Goal: Transaction & Acquisition: Purchase product/service

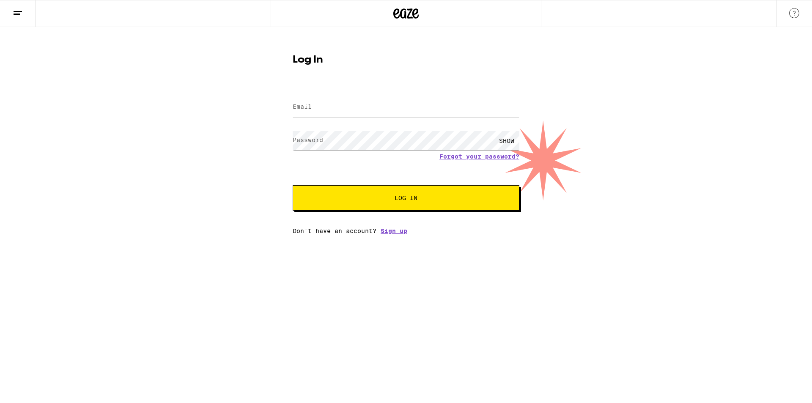
type input "snelling1992@gmail.com"
drag, startPoint x: 402, startPoint y: 214, endPoint x: 402, endPoint y: 209, distance: 5.1
click at [402, 209] on div "Email Email snelling1992@gmail.com Password Password SHOW Forgot your password?…" at bounding box center [406, 160] width 227 height 148
click at [402, 206] on button "Log In" at bounding box center [406, 197] width 227 height 25
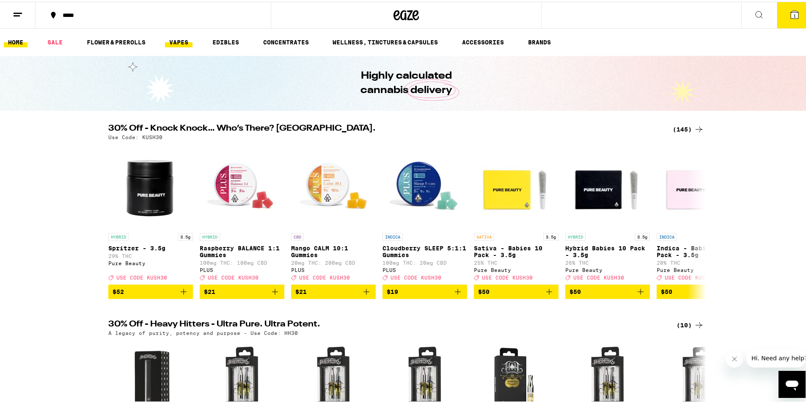
click at [186, 42] on link "VAPES" at bounding box center [178, 41] width 27 height 10
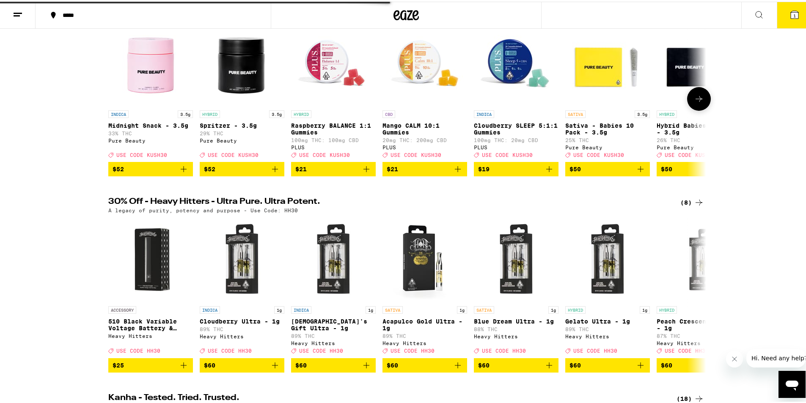
scroll to position [127, 0]
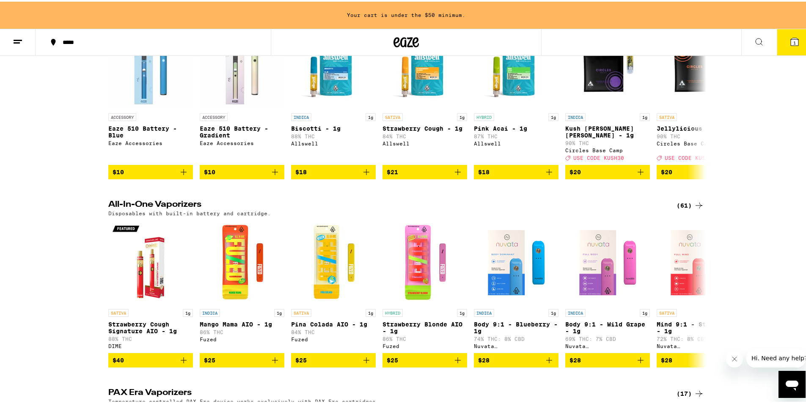
scroll to position [423, 0]
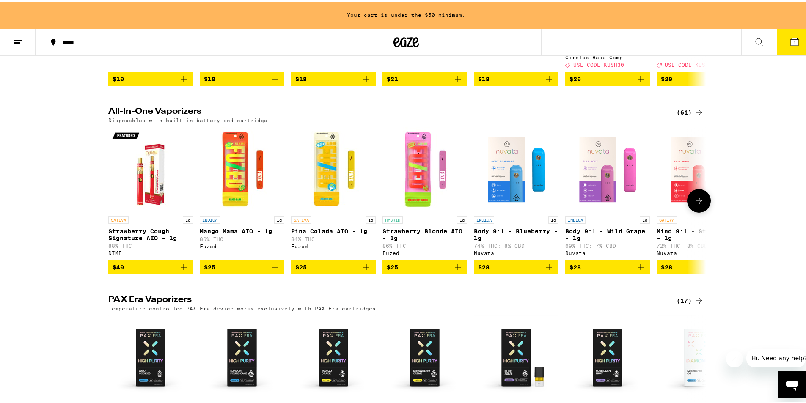
click at [699, 204] on icon at bounding box center [699, 199] width 10 height 10
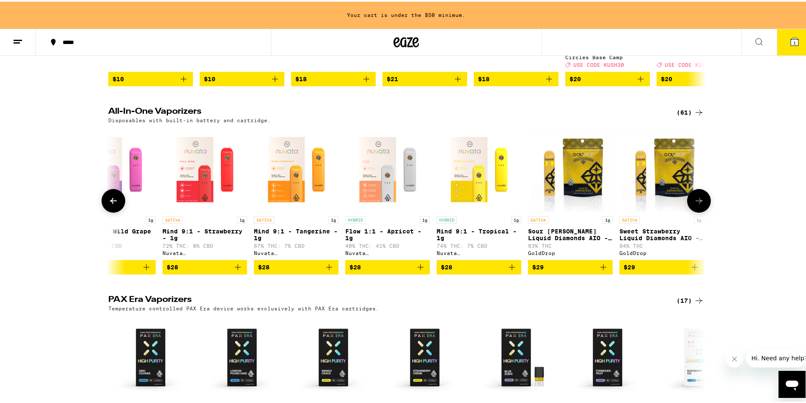
scroll to position [0, 503]
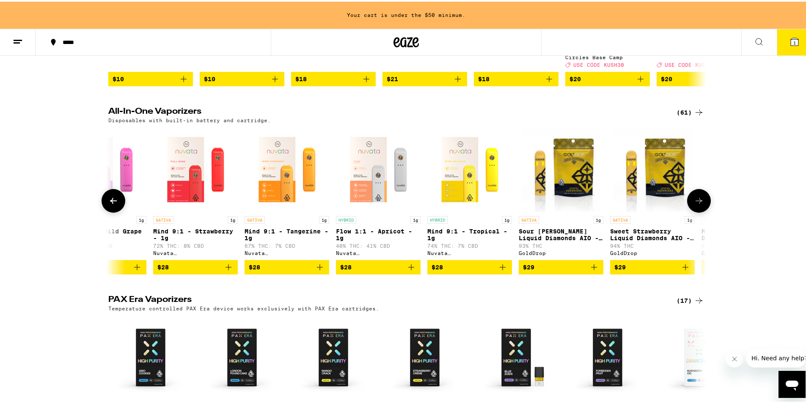
click at [699, 204] on icon at bounding box center [699, 199] width 10 height 10
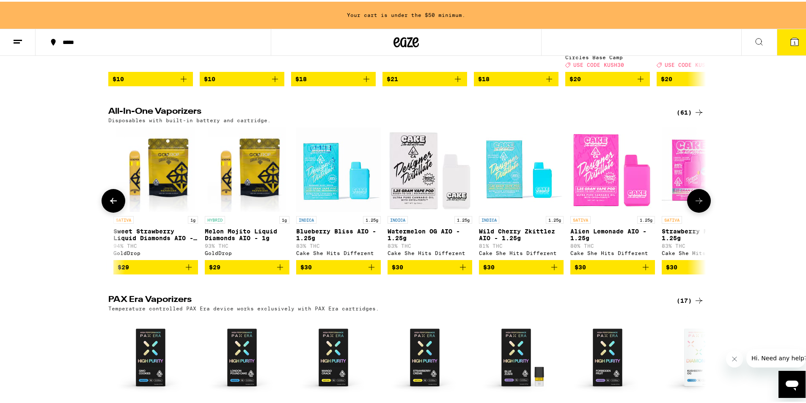
scroll to position [0, 1007]
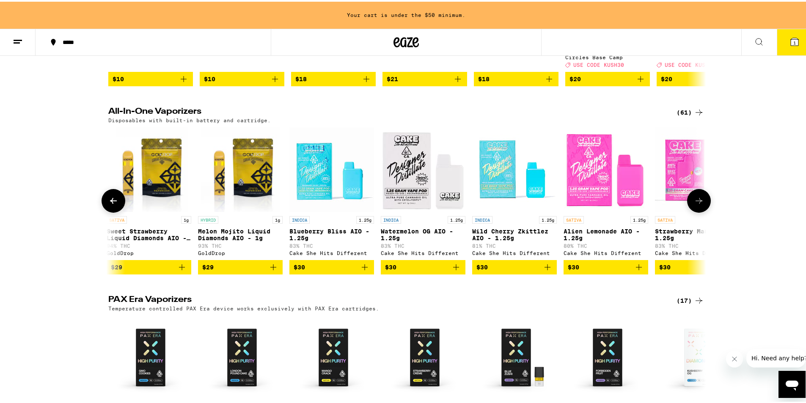
click at [698, 204] on icon at bounding box center [699, 199] width 10 height 10
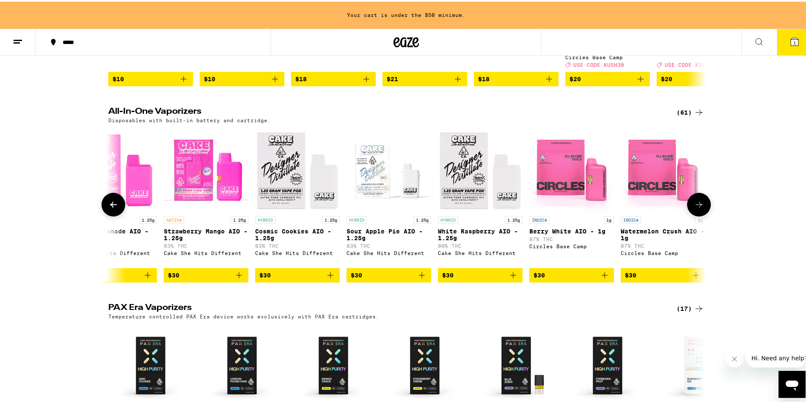
scroll to position [0, 1510]
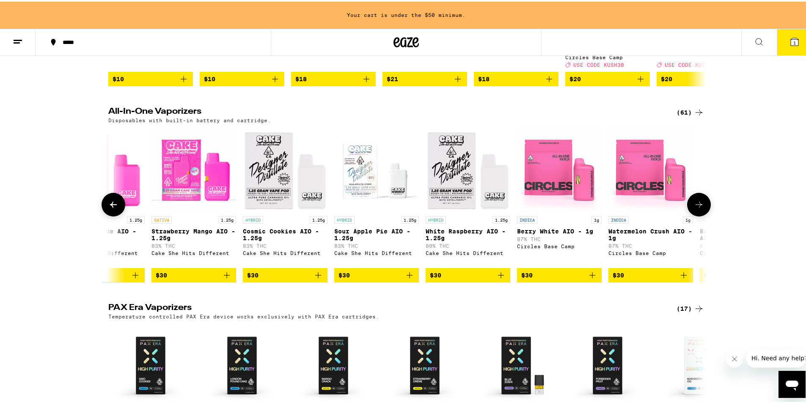
click at [698, 206] on button at bounding box center [699, 203] width 24 height 24
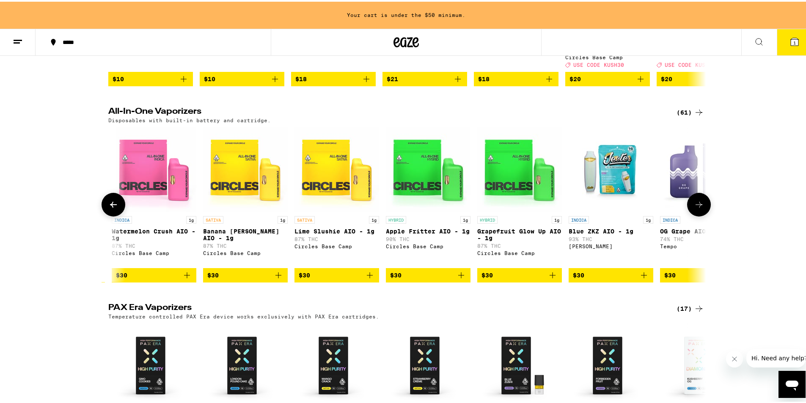
scroll to position [0, 2013]
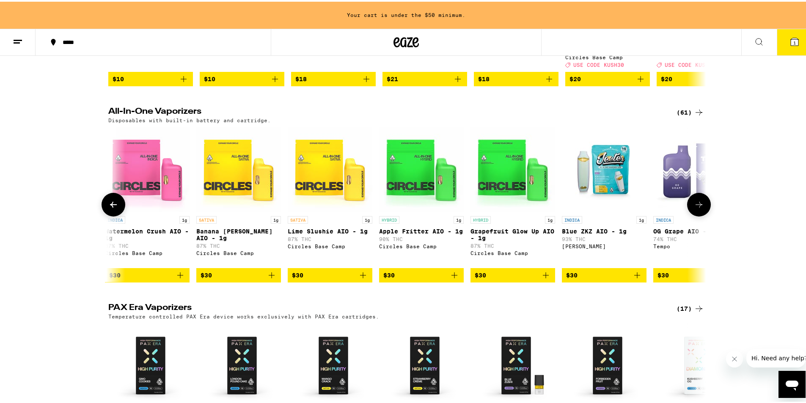
click at [692, 207] on button at bounding box center [699, 203] width 24 height 24
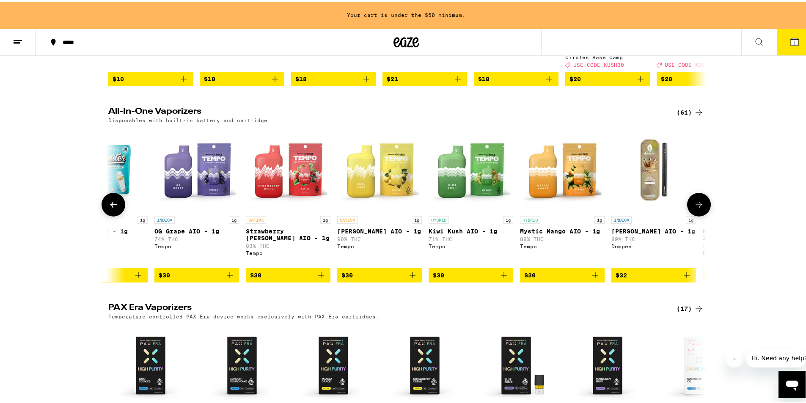
scroll to position [0, 2516]
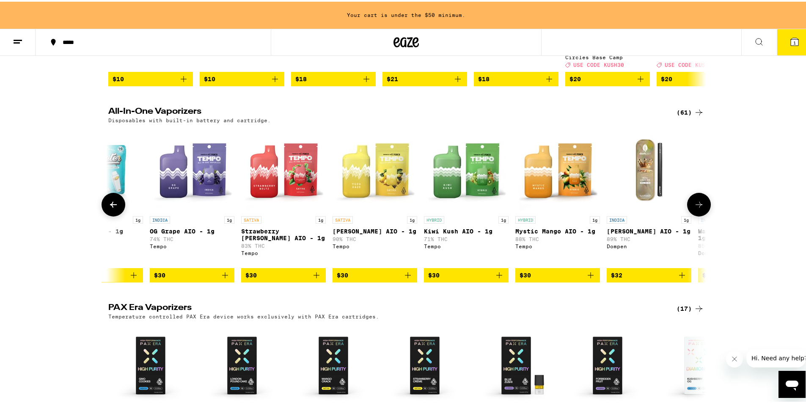
click at [680, 205] on img "Open page for King Louis XIII AIO - 1g from Dompen" at bounding box center [648, 168] width 85 height 85
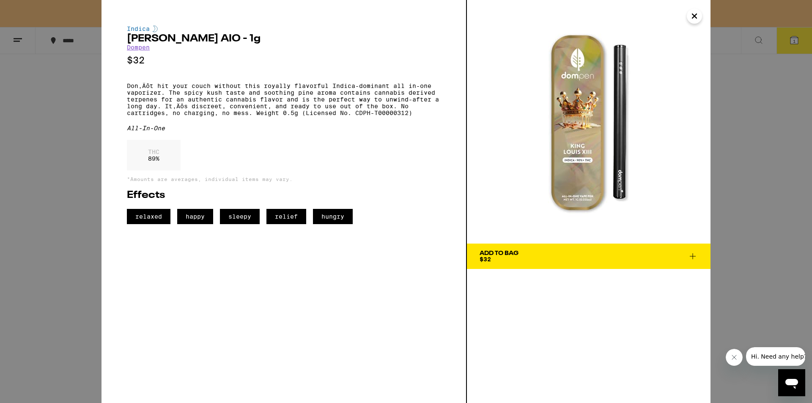
click at [700, 14] on button "Close" at bounding box center [694, 15] width 15 height 15
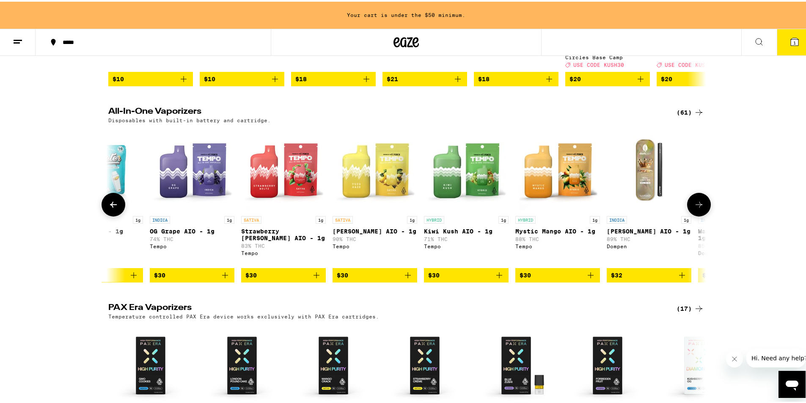
click at [699, 206] on button at bounding box center [699, 203] width 24 height 24
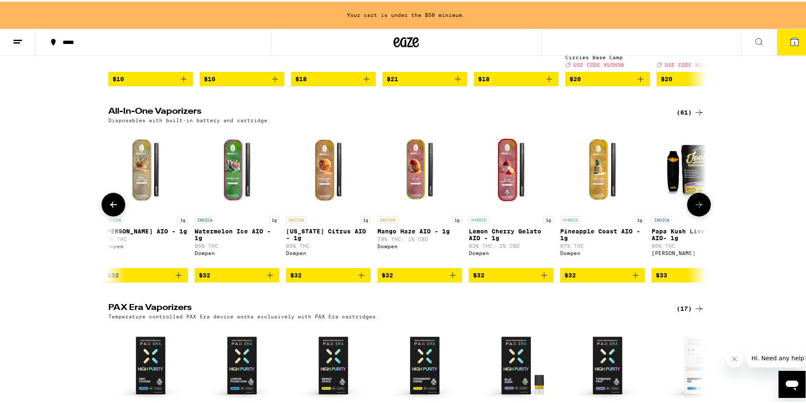
click at [699, 208] on icon at bounding box center [699, 203] width 10 height 10
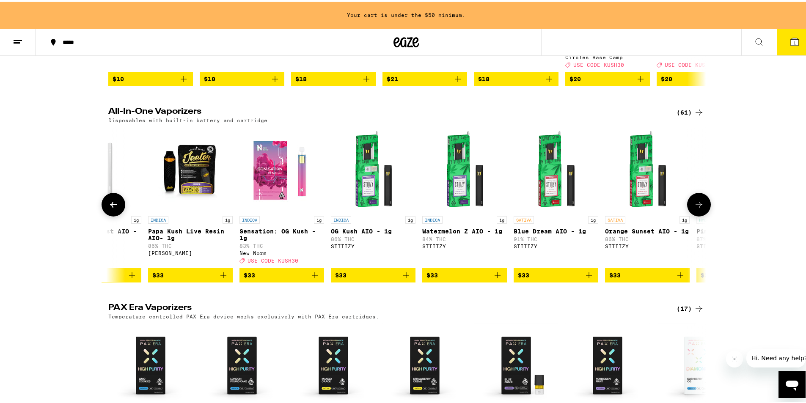
click at [699, 208] on icon at bounding box center [699, 203] width 10 height 10
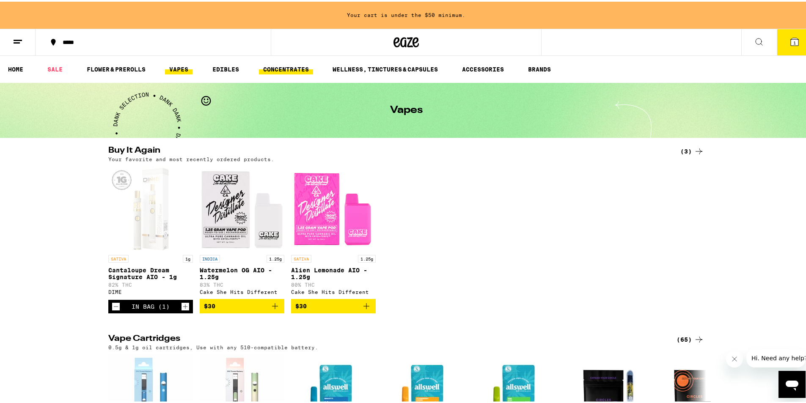
click at [274, 72] on link "CONCENTRATES" at bounding box center [286, 68] width 54 height 10
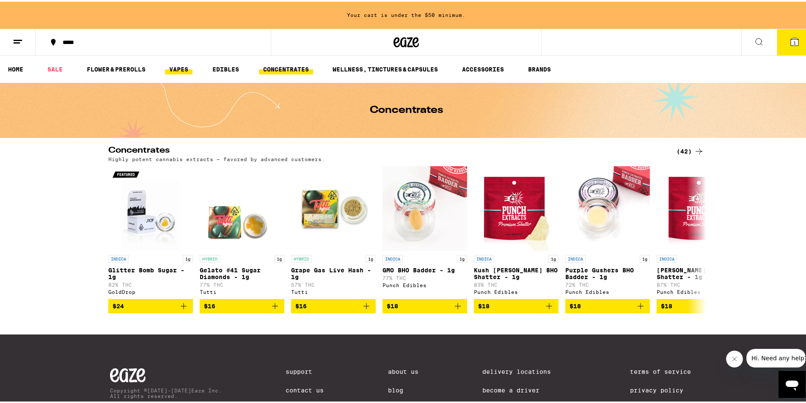
click at [192, 65] on link "VAPES" at bounding box center [178, 68] width 27 height 10
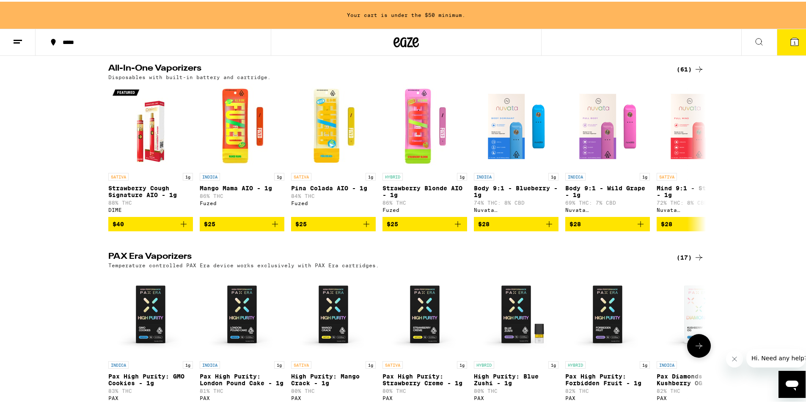
scroll to position [465, 0]
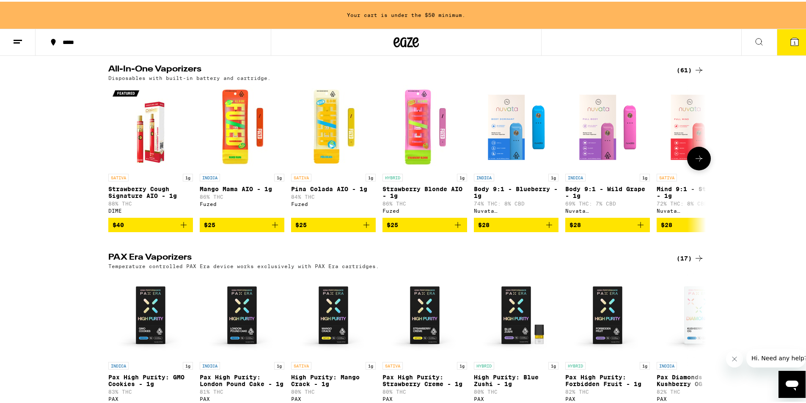
click at [689, 167] on button at bounding box center [699, 157] width 24 height 24
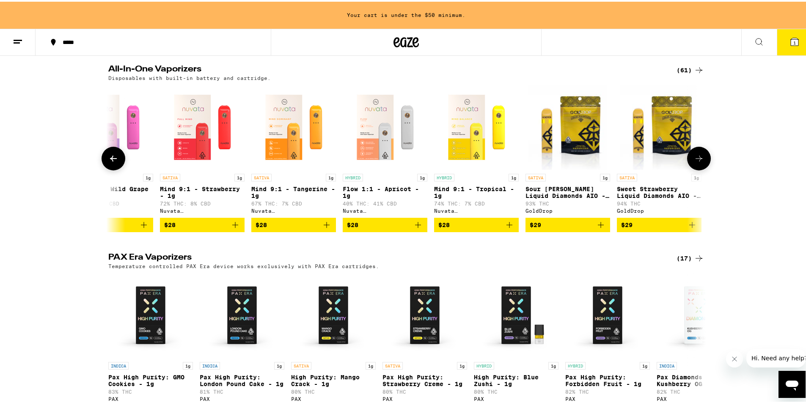
scroll to position [0, 503]
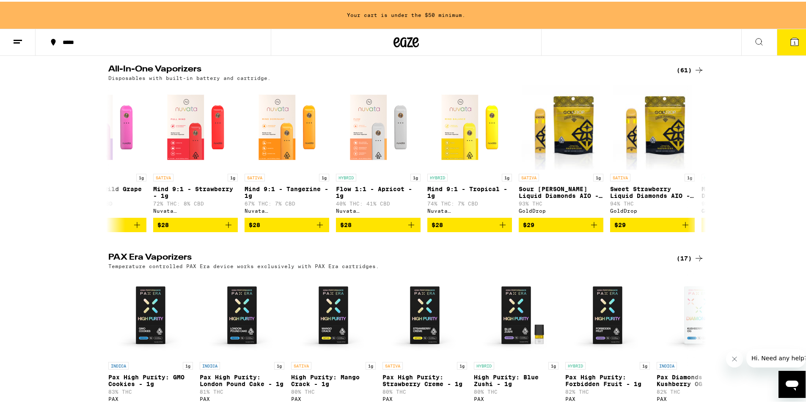
click at [694, 72] on icon at bounding box center [699, 68] width 10 height 10
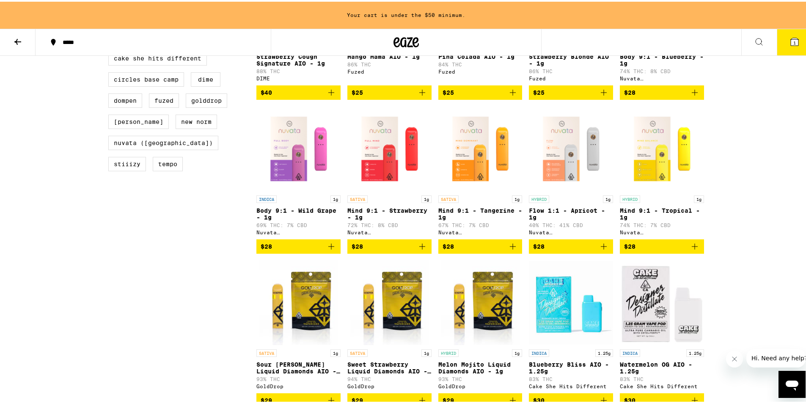
scroll to position [85, 0]
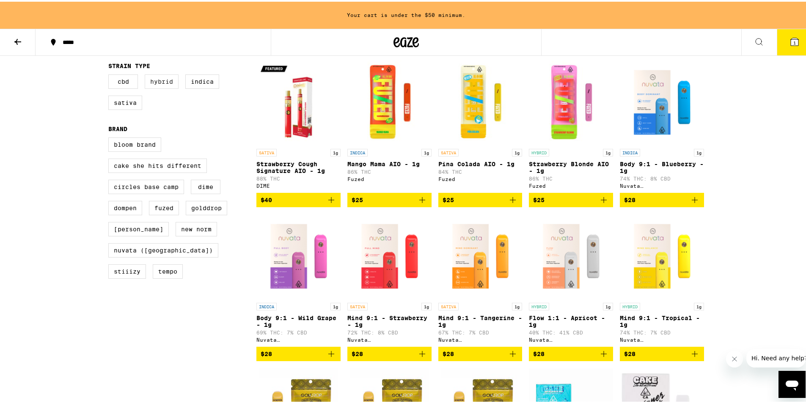
click at [162, 85] on label "Hybrid" at bounding box center [162, 80] width 34 height 14
click at [110, 74] on input "Hybrid" at bounding box center [110, 74] width 0 height 0
checkbox input "true"
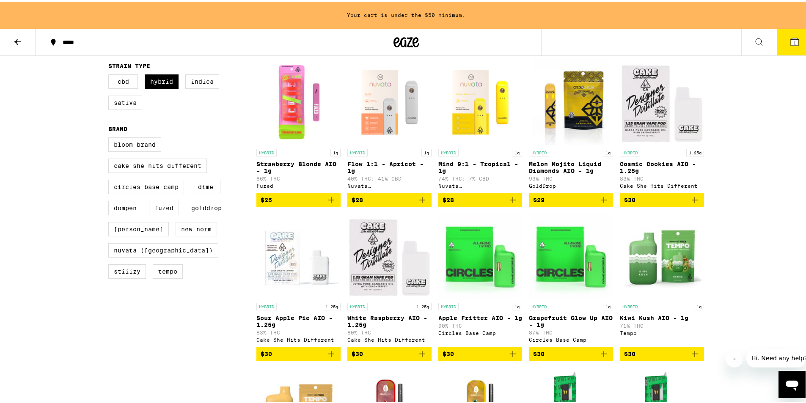
click at [307, 86] on img "Open page for Strawberry Blonde AIO - 1g from Fuzed" at bounding box center [298, 100] width 84 height 85
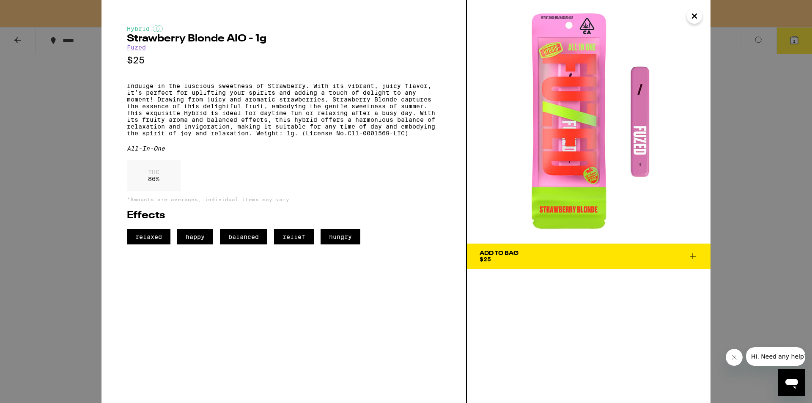
click at [40, 216] on div "Hybrid Strawberry Blonde AIO - 1g Fuzed $25 Indulge in the luscious sweetness o…" at bounding box center [406, 201] width 812 height 403
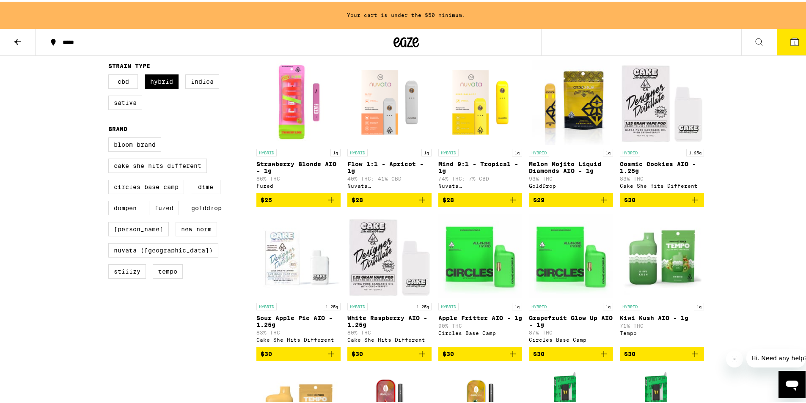
click at [302, 85] on img "Open page for Strawberry Blonde AIO - 1g from Fuzed" at bounding box center [298, 100] width 84 height 85
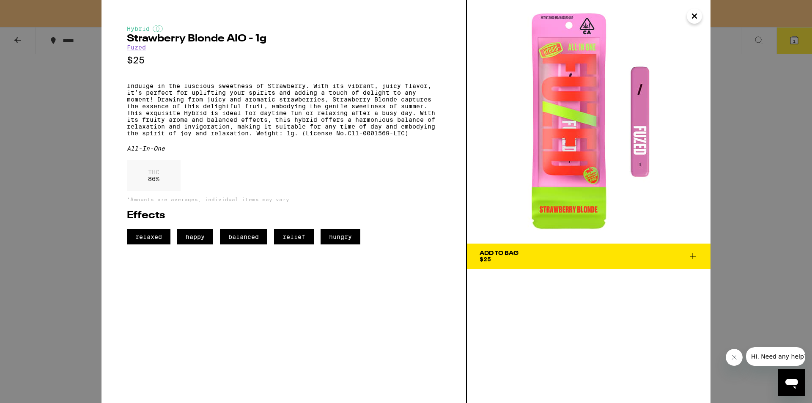
click at [62, 181] on div "Hybrid Strawberry Blonde AIO - 1g Fuzed $25 Indulge in the luscious sweetness o…" at bounding box center [406, 201] width 812 height 403
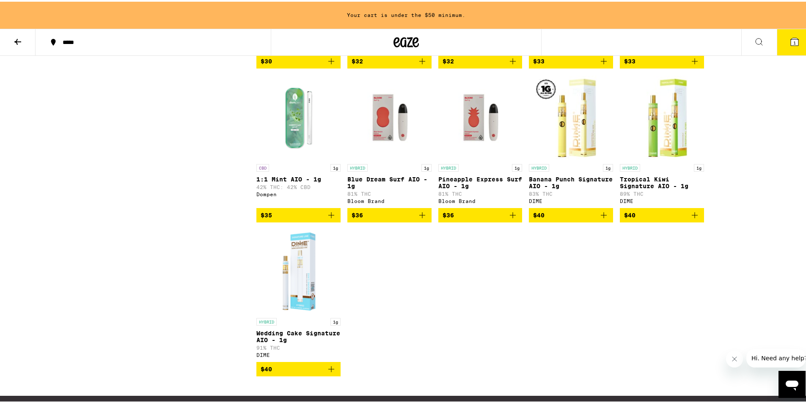
scroll to position [550, 0]
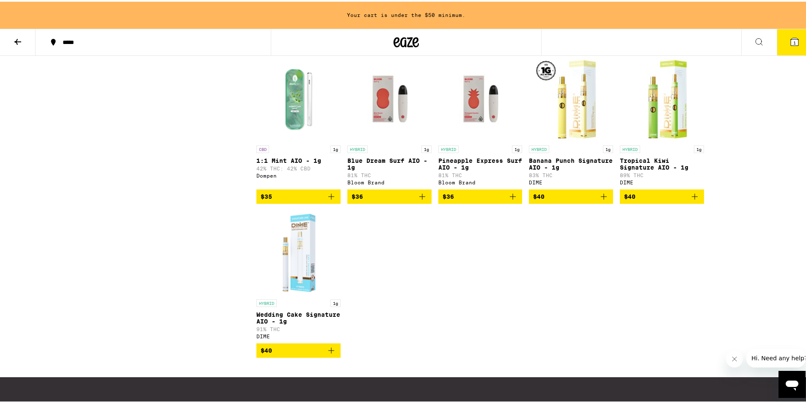
click at [556, 169] on p "Banana Punch Signature AIO - 1g" at bounding box center [571, 163] width 84 height 14
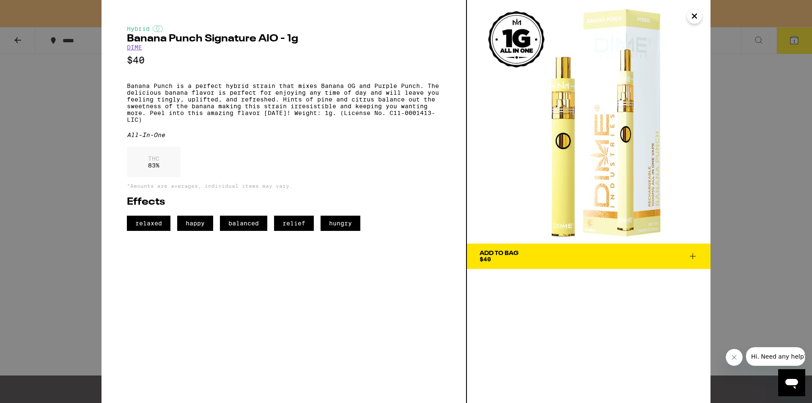
click at [63, 242] on div "Hybrid Banana Punch Signature AIO - 1g DIME $40 Banana Punch is a perfect hybri…" at bounding box center [406, 201] width 812 height 403
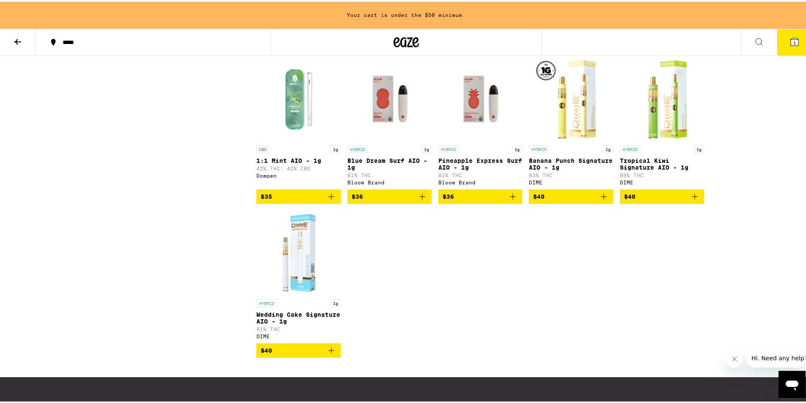
click at [660, 115] on img "Open page for Tropical Kiwi Signature AIO - 1g from DIME" at bounding box center [662, 97] width 84 height 85
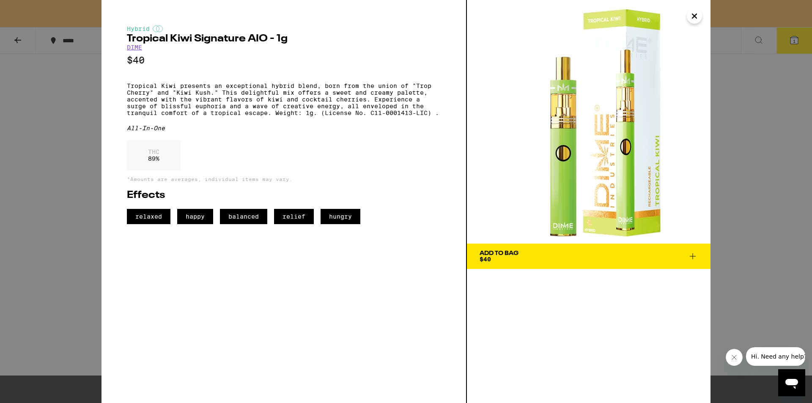
click at [61, 244] on div "Hybrid Tropical Kiwi Signature AIO - 1g DIME $40 Tropical Kiwi presents an exce…" at bounding box center [406, 201] width 812 height 403
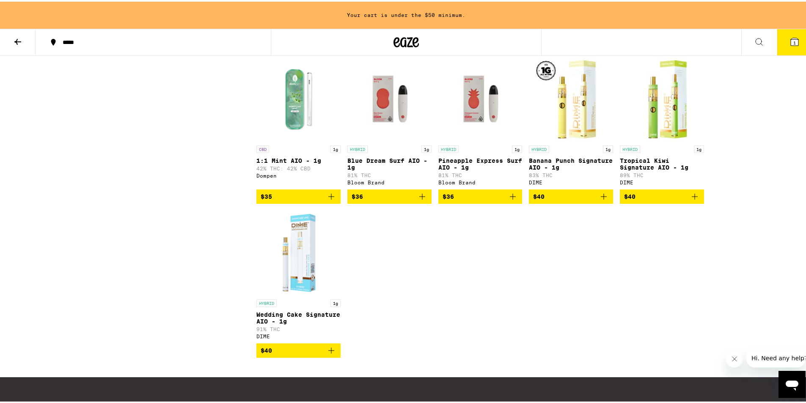
click at [379, 94] on img "Open page for Blue Dream Surf AIO - 1g from Bloom Brand" at bounding box center [389, 97] width 84 height 85
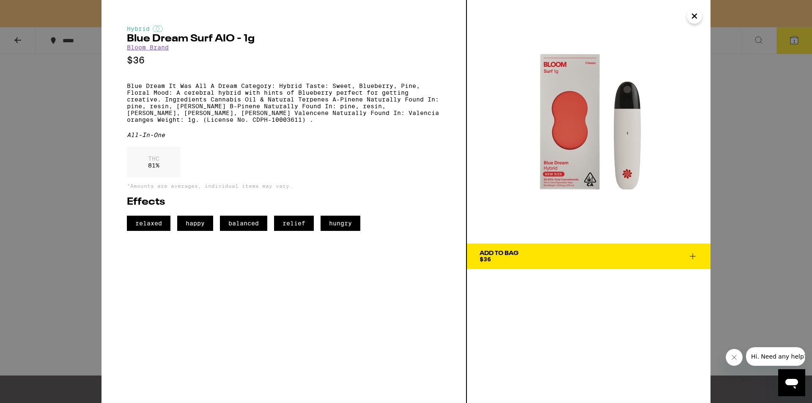
drag, startPoint x: 67, startPoint y: 209, endPoint x: 156, endPoint y: 197, distance: 90.4
click at [74, 206] on div "Hybrid Blue Dream Surf AIO - 1g Bloom Brand $36 Blue Dream It Was All A Dream C…" at bounding box center [406, 201] width 812 height 403
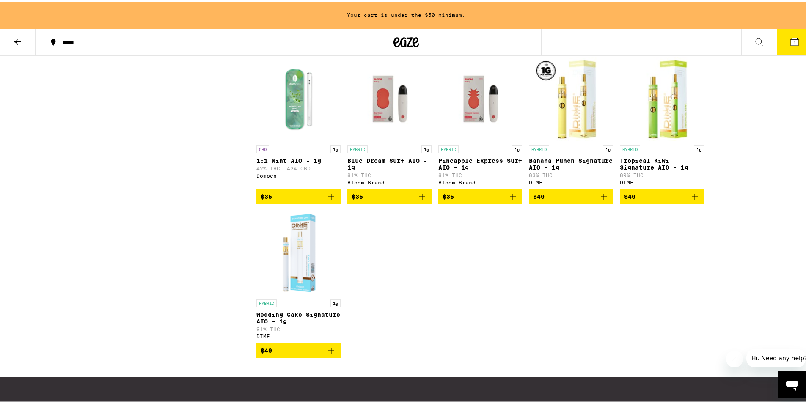
click at [290, 130] on img "Open page for 1:1 Mint AIO - 1g from Dompen" at bounding box center [298, 97] width 84 height 85
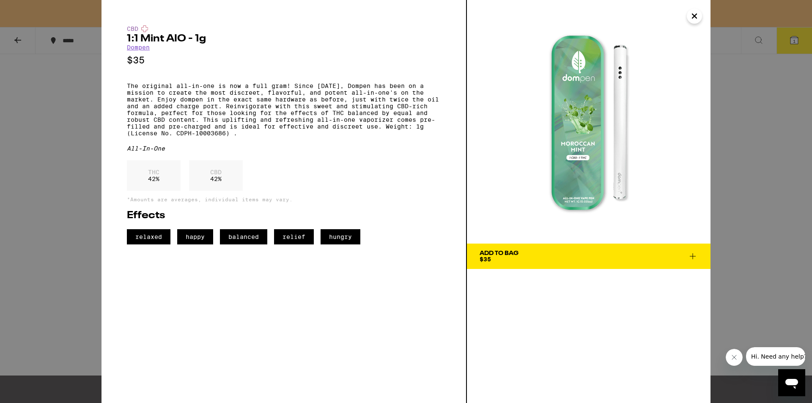
drag, startPoint x: 11, startPoint y: 219, endPoint x: 36, endPoint y: 221, distance: 25.0
click at [15, 219] on div "CBD 1:1 Mint AIO - 1g Dompen $35 The original all-in-one is now a full gram! Si…" at bounding box center [406, 201] width 812 height 403
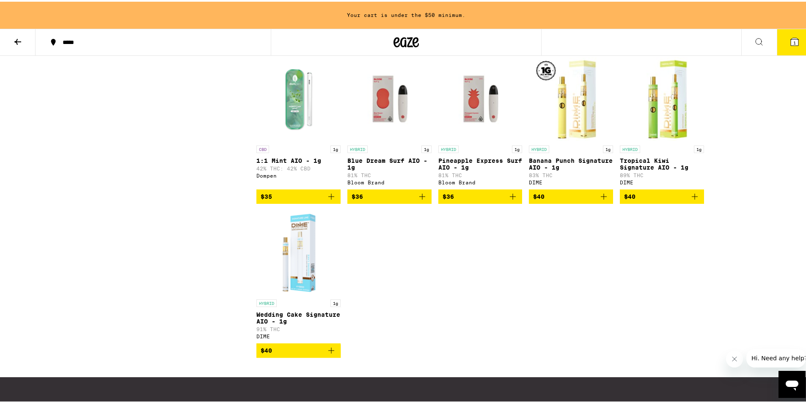
scroll to position [423, 0]
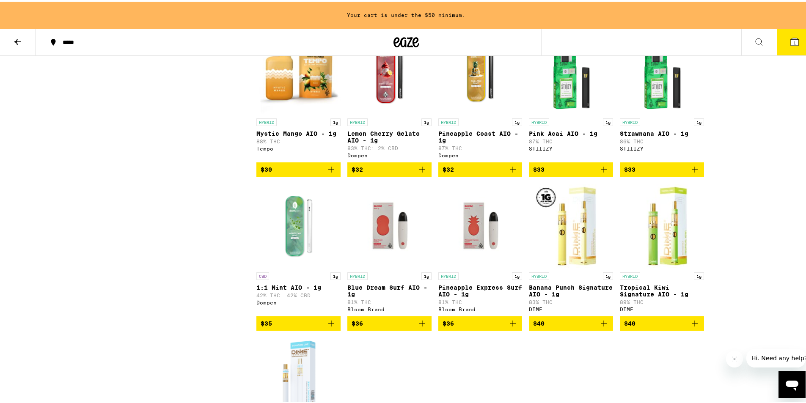
click at [311, 90] on img "Open page for Mystic Mango AIO - 1g from Tempo" at bounding box center [298, 70] width 84 height 85
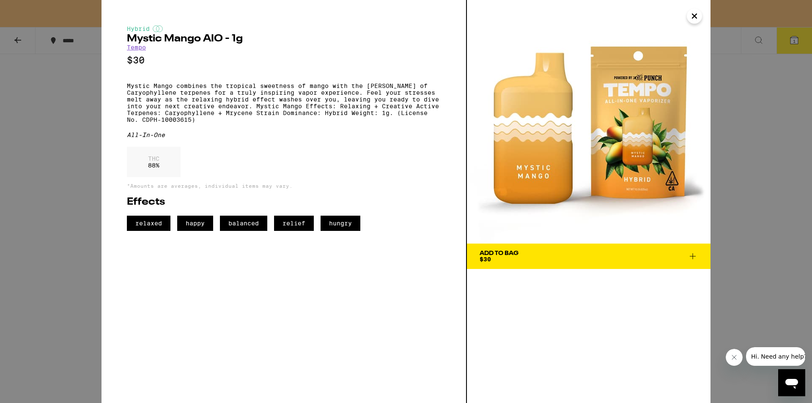
click at [85, 213] on div "Hybrid Mystic Mango AIO - 1g Tempo $30 Mystic Mango combines the tropical sweet…" at bounding box center [406, 201] width 812 height 403
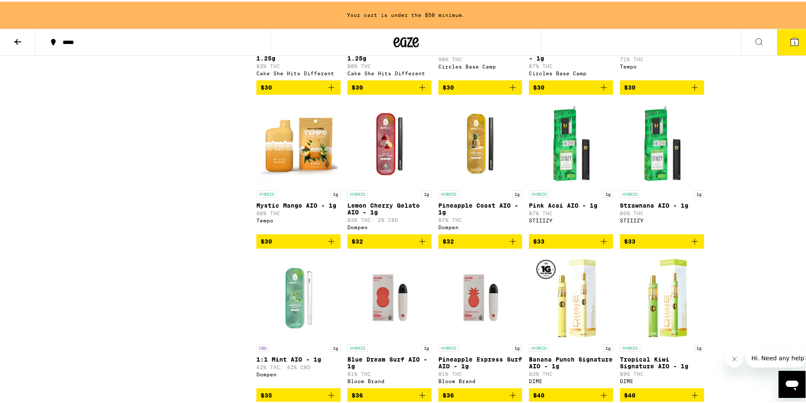
scroll to position [211, 0]
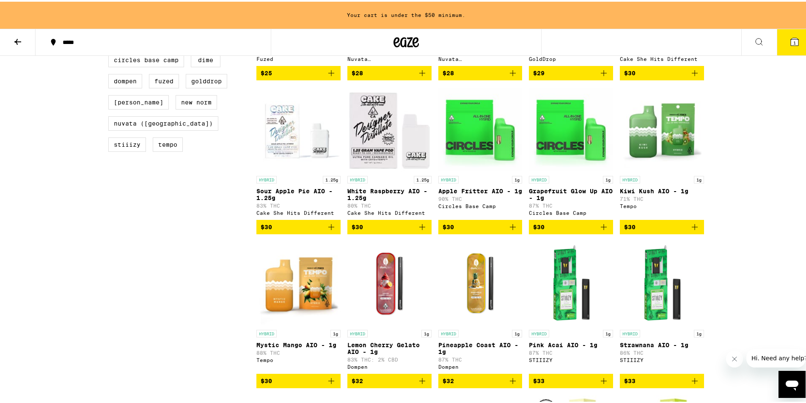
click at [293, 123] on img "Open page for Sour Apple Pie AIO - 1.25g from Cake She Hits Different" at bounding box center [298, 127] width 84 height 85
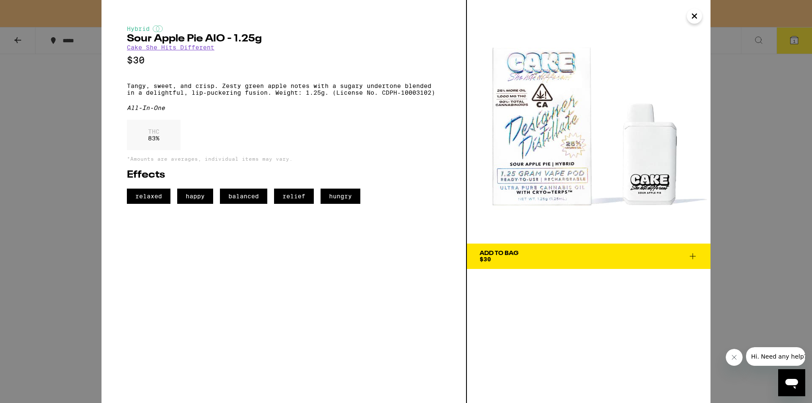
click at [60, 227] on div "Hybrid Sour Apple Pie AIO - 1.25g Cake She Hits Different $30 Tangy, sweet, and…" at bounding box center [406, 201] width 812 height 403
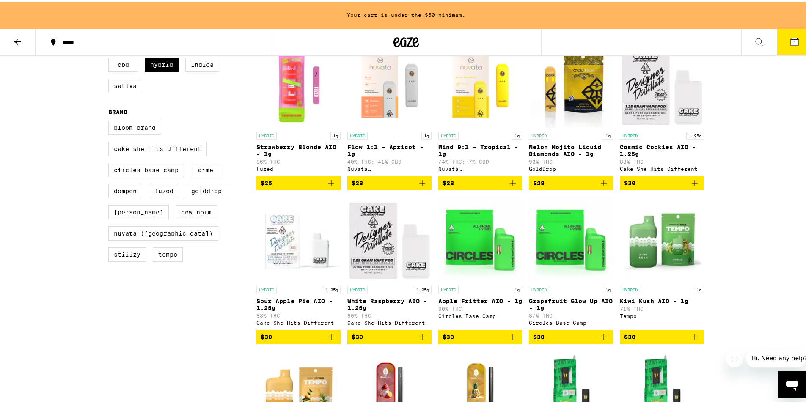
scroll to position [85, 0]
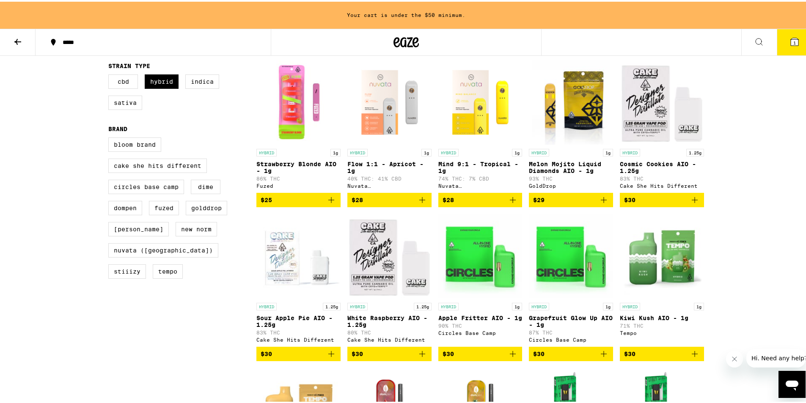
click at [271, 118] on img "Open page for Strawberry Blonde AIO - 1g from Fuzed" at bounding box center [298, 100] width 84 height 85
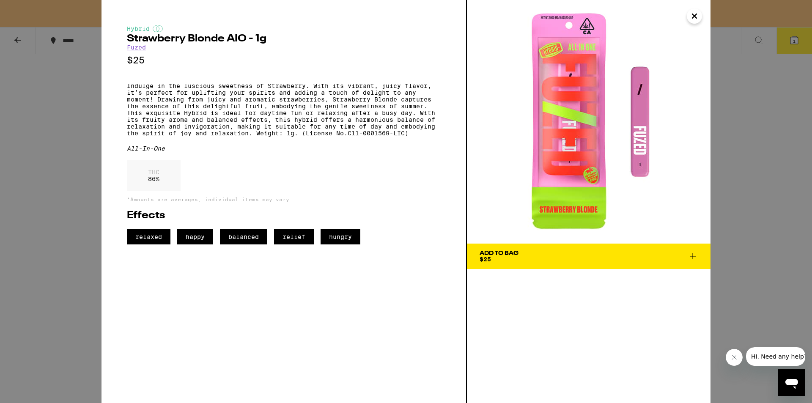
click at [18, 264] on div "Hybrid Strawberry Blonde AIO - 1g Fuzed $25 Indulge in the luscious sweetness o…" at bounding box center [406, 201] width 812 height 403
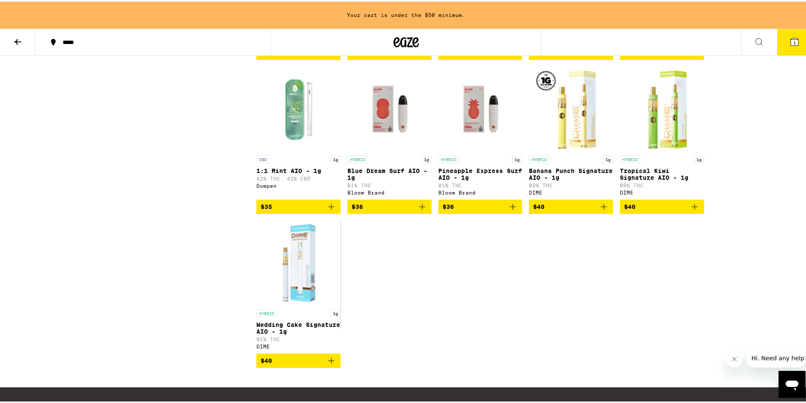
scroll to position [550, 0]
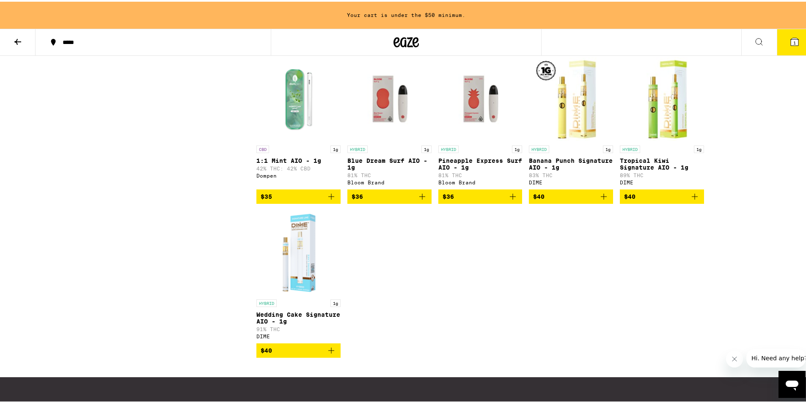
click at [601, 200] on icon "Add to bag" at bounding box center [603, 195] width 10 height 10
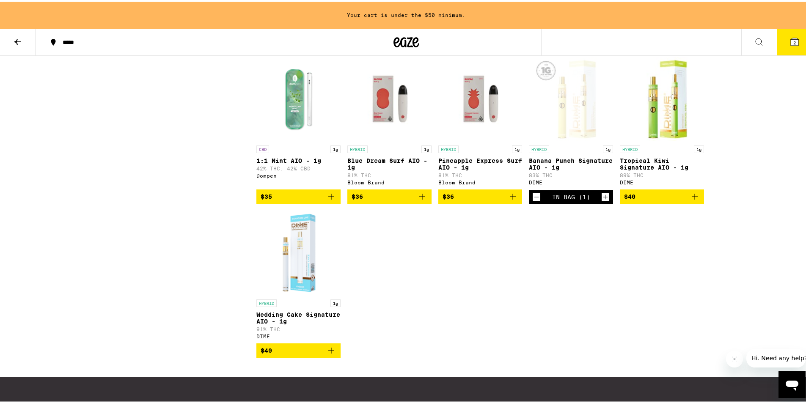
scroll to position [523, 0]
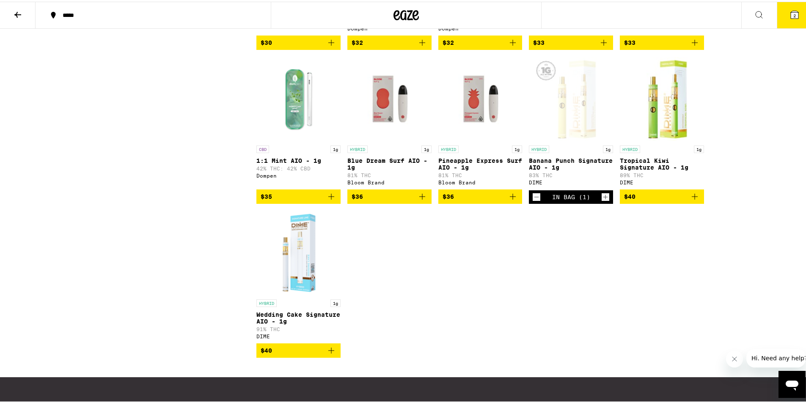
click at [692, 200] on icon "Add to bag" at bounding box center [694, 195] width 10 height 10
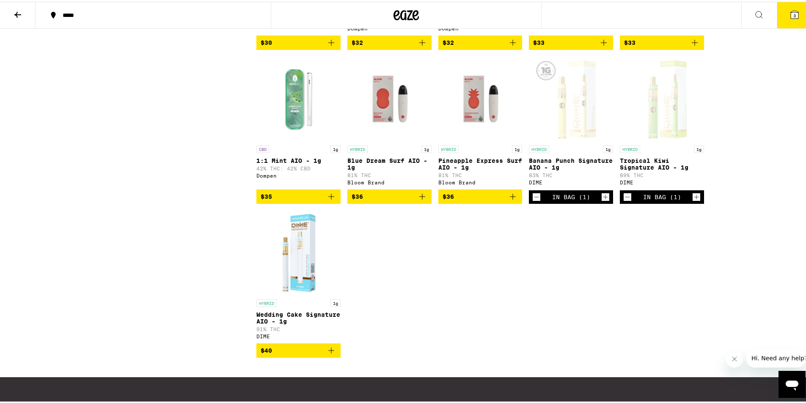
click at [330, 354] on icon "Add to bag" at bounding box center [331, 349] width 10 height 10
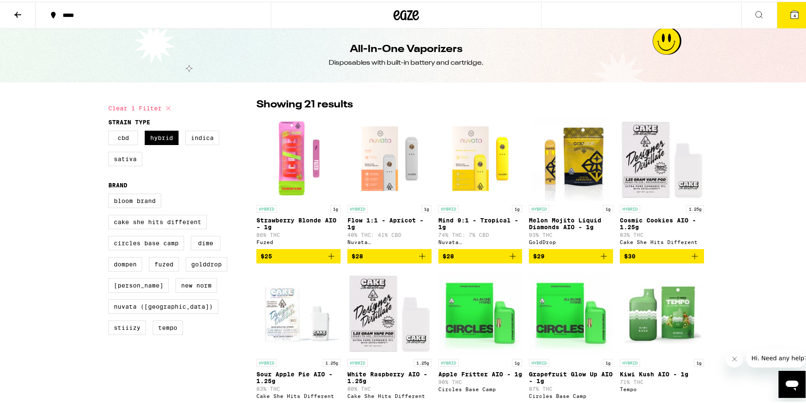
scroll to position [0, 0]
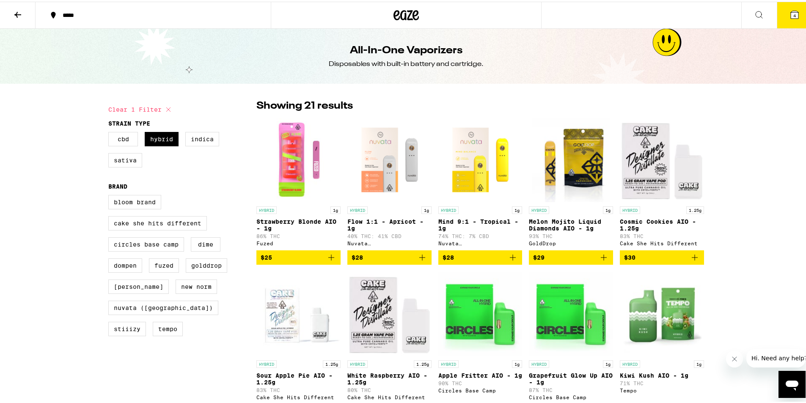
click at [790, 16] on icon at bounding box center [794, 13] width 8 height 8
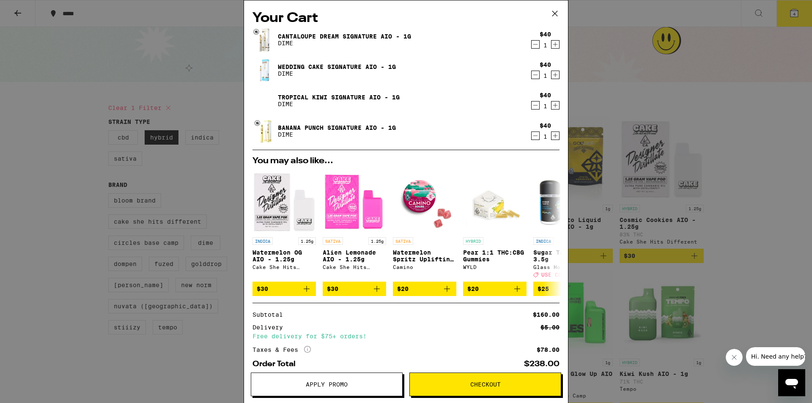
click at [532, 45] on icon "Decrement" at bounding box center [536, 44] width 8 height 10
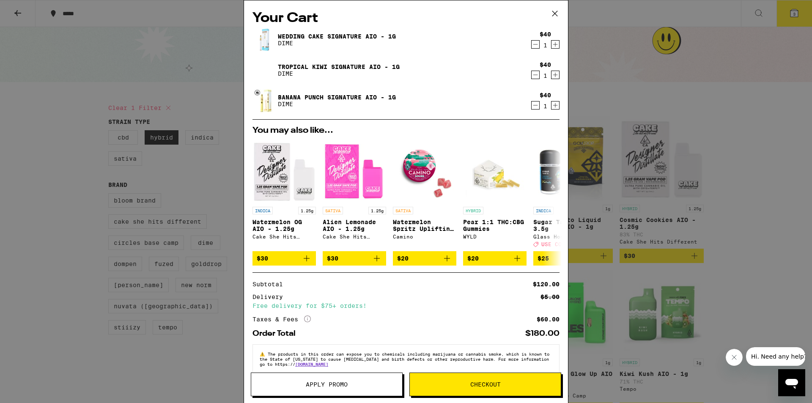
click at [765, 148] on div "Your Cart Wedding Cake Signature AIO - 1g DIME $40 1 Tropical Kiwi Signature AI…" at bounding box center [406, 201] width 812 height 403
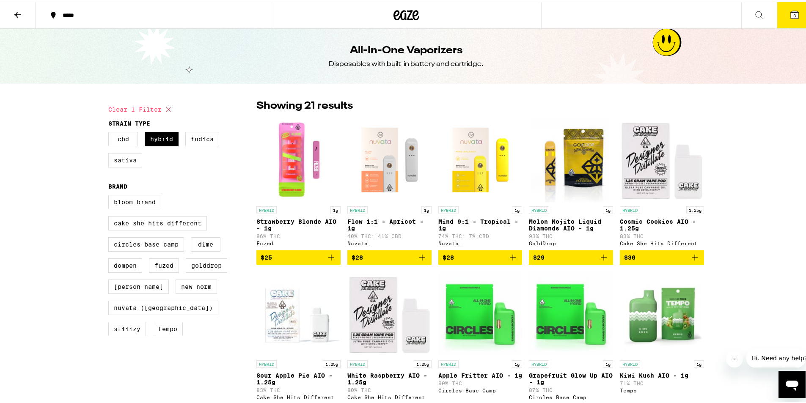
click at [120, 163] on label "Sativa" at bounding box center [125, 158] width 34 height 14
click at [110, 132] on input "Sativa" at bounding box center [110, 132] width 0 height 0
checkbox input "true"
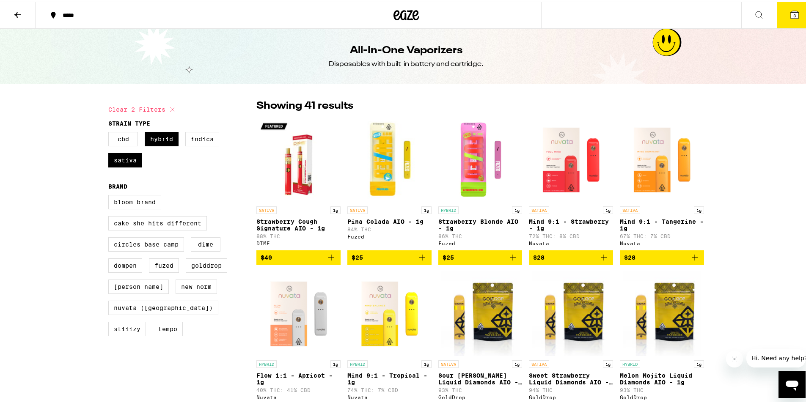
click at [163, 136] on label "Hybrid" at bounding box center [162, 137] width 34 height 14
click at [110, 132] on input "Hybrid" at bounding box center [110, 132] width 0 height 0
checkbox input "false"
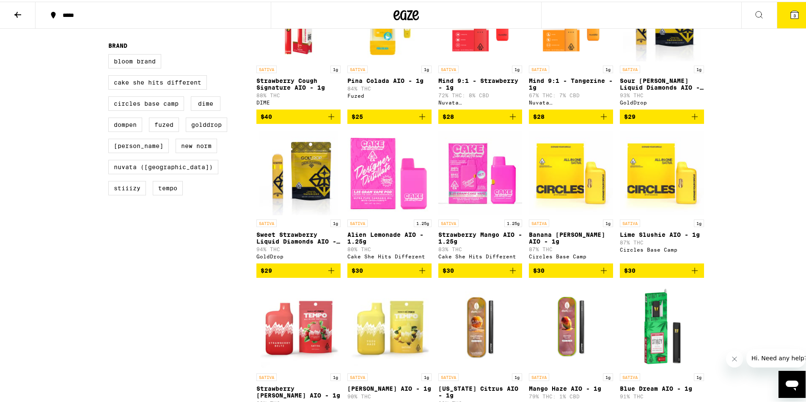
scroll to position [42, 0]
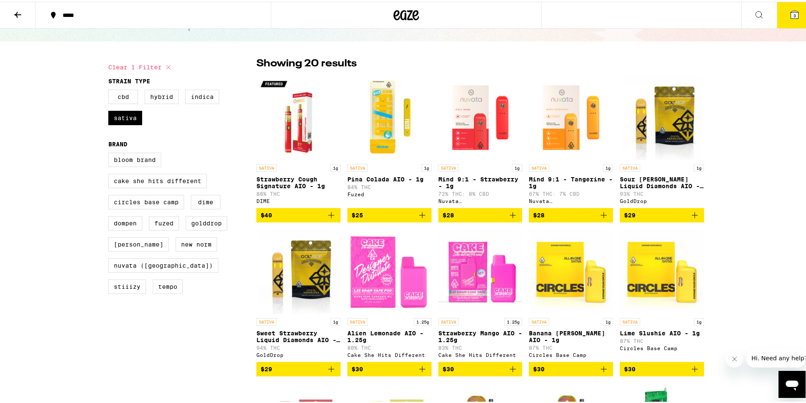
click at [326, 219] on icon "Add to bag" at bounding box center [331, 214] width 10 height 10
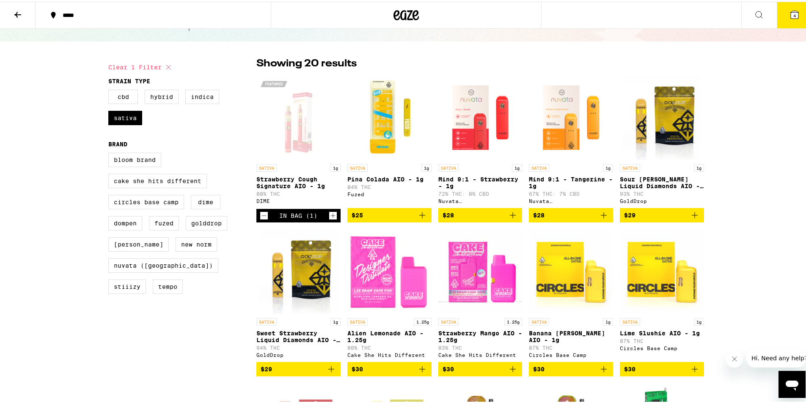
click at [175, 136] on form "Strain Type CBD Hybrid Indica Sativa Brand Bloom Brand Cake She Hits Different …" at bounding box center [182, 187] width 148 height 223
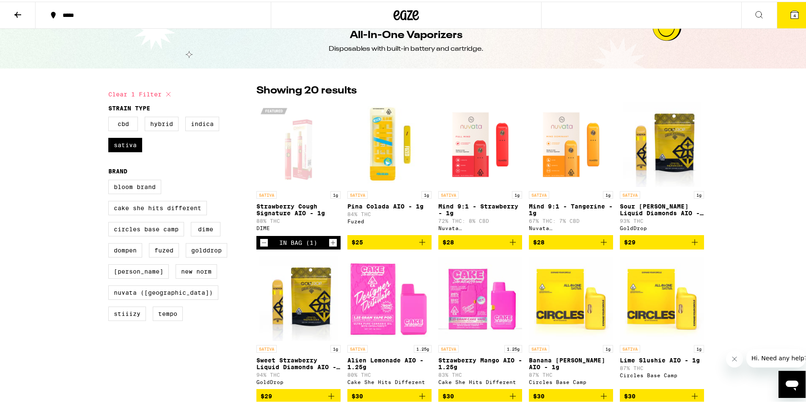
scroll to position [0, 0]
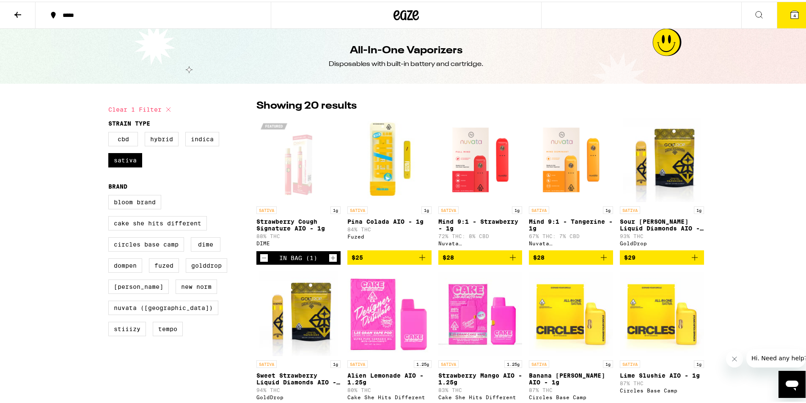
drag, startPoint x: 393, startPoint y: 13, endPoint x: 456, endPoint y: 0, distance: 63.5
click at [458, 15] on div at bounding box center [406, 13] width 271 height 27
click at [789, 15] on icon at bounding box center [794, 13] width 10 height 10
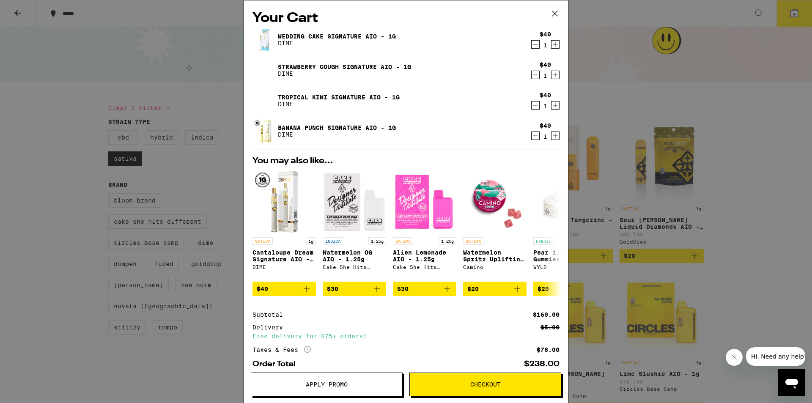
drag, startPoint x: 87, startPoint y: 69, endPoint x: 76, endPoint y: 58, distance: 15.9
click at [87, 67] on div "Your Cart Wedding Cake Signature AIO - 1g DIME $40 1 Strawberry Cough Signature…" at bounding box center [406, 201] width 812 height 403
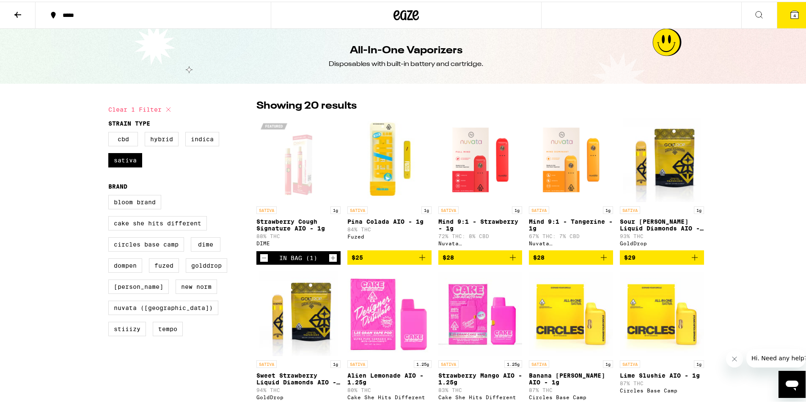
click at [9, 18] on button at bounding box center [18, 13] width 36 height 27
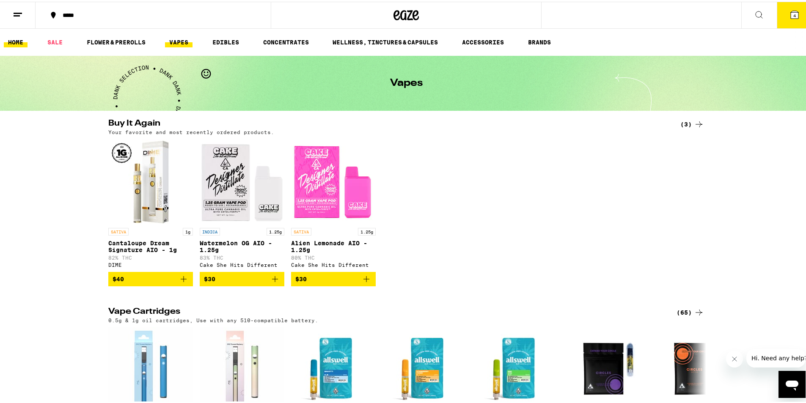
click at [15, 40] on link "HOME" at bounding box center [16, 41] width 24 height 10
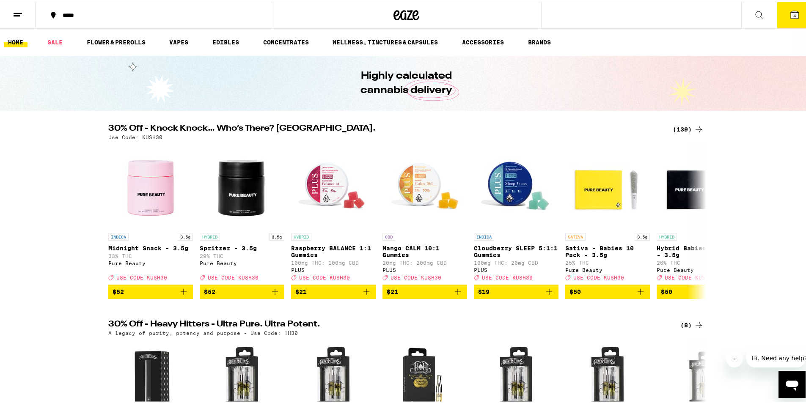
click at [789, 17] on icon at bounding box center [794, 13] width 10 height 10
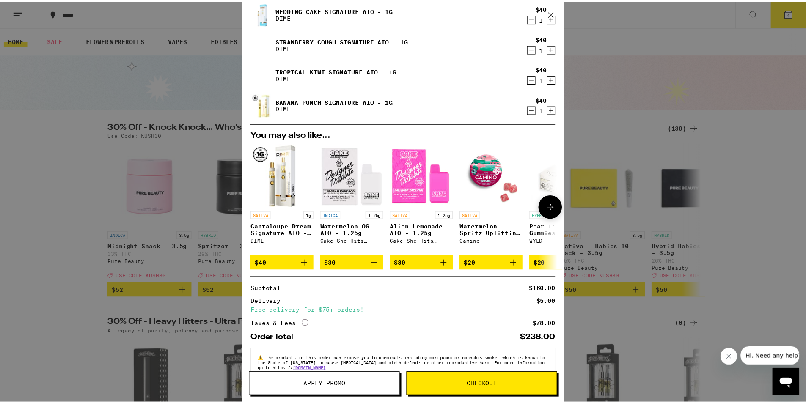
scroll to position [48, 0]
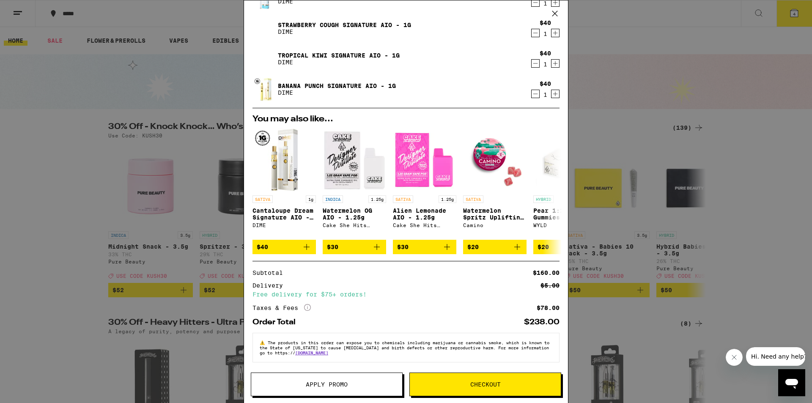
click at [306, 304] on icon "More Info" at bounding box center [307, 307] width 7 height 7
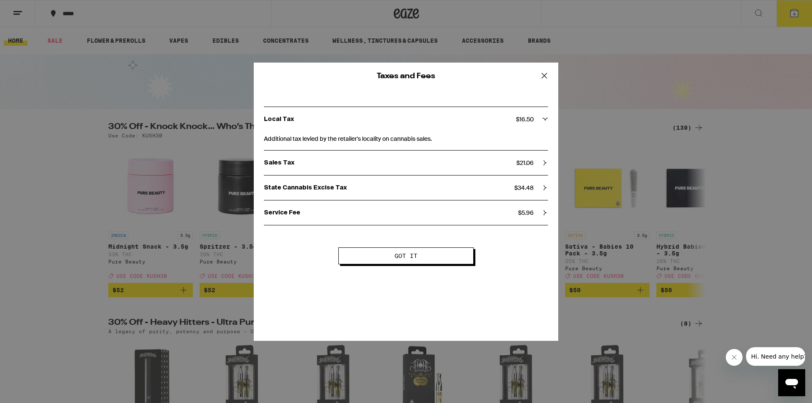
click at [544, 80] on icon at bounding box center [544, 75] width 13 height 13
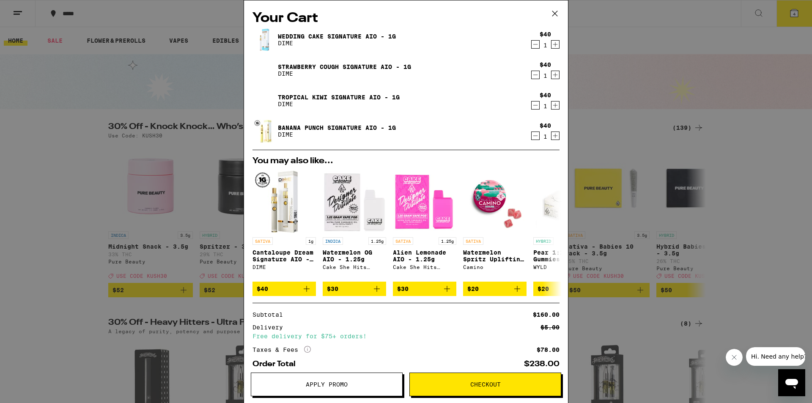
click at [557, 14] on icon at bounding box center [555, 13] width 13 height 13
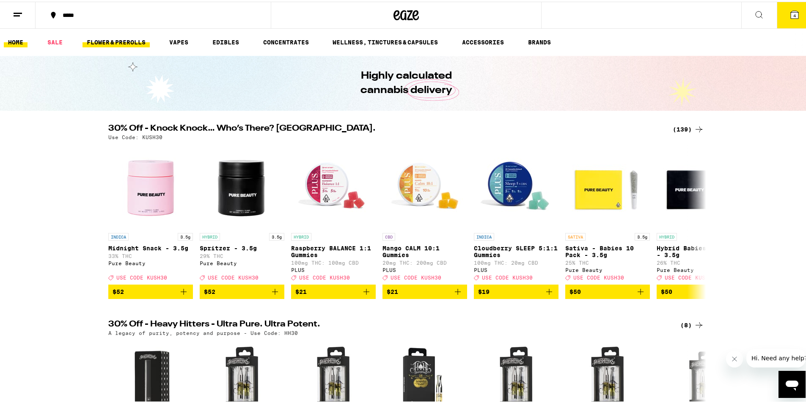
click at [104, 43] on link "FLOWER & PREROLLS" at bounding box center [115, 41] width 67 height 10
click at [121, 36] on link "FLOWER & PREROLLS" at bounding box center [115, 41] width 67 height 10
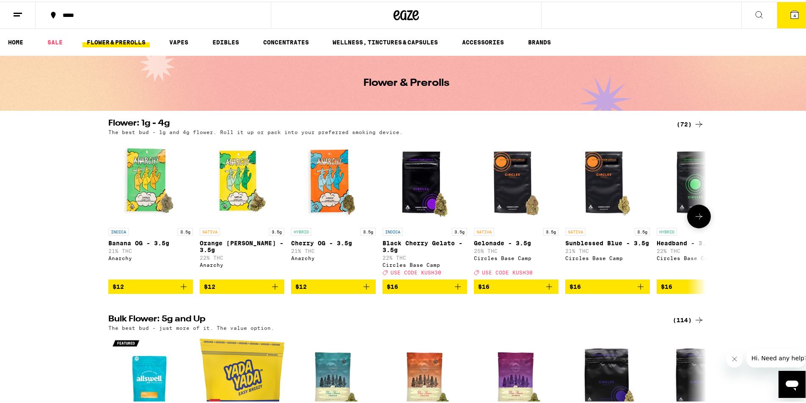
click at [694, 218] on icon at bounding box center [699, 215] width 10 height 10
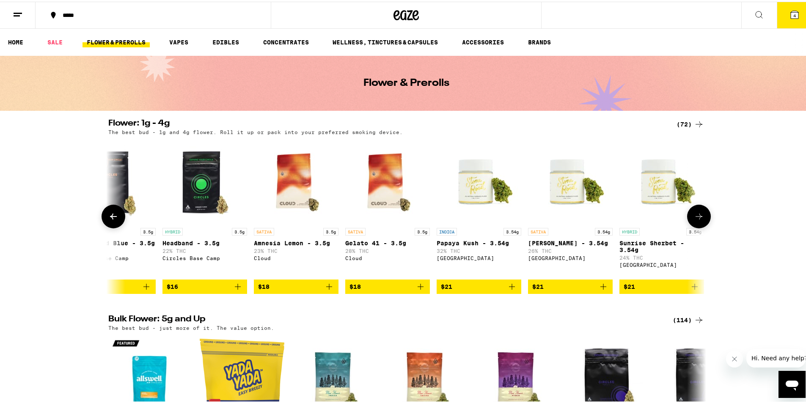
scroll to position [0, 503]
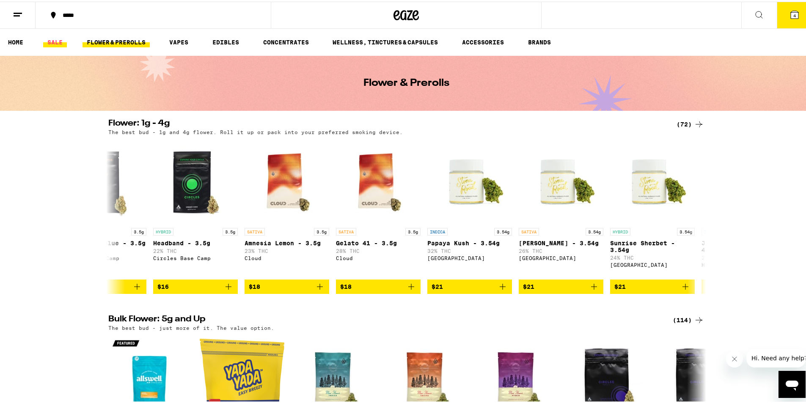
click at [58, 38] on link "SALE" at bounding box center [55, 41] width 24 height 10
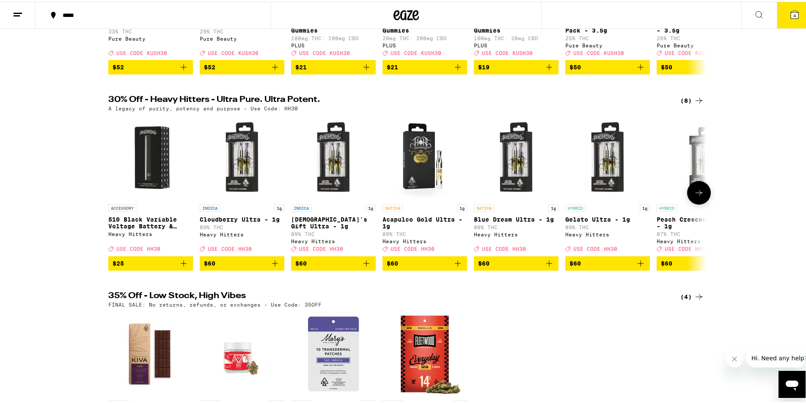
scroll to position [338, 0]
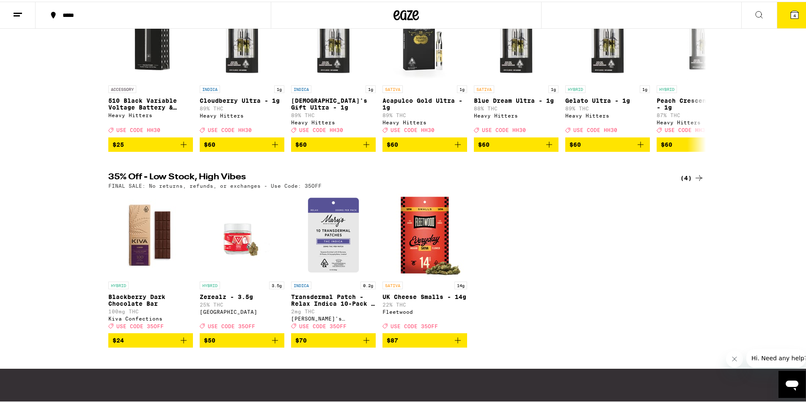
click at [147, 248] on img "Open page for Blackberry Dark Chocolate Bar from Kiva Confections" at bounding box center [150, 233] width 85 height 85
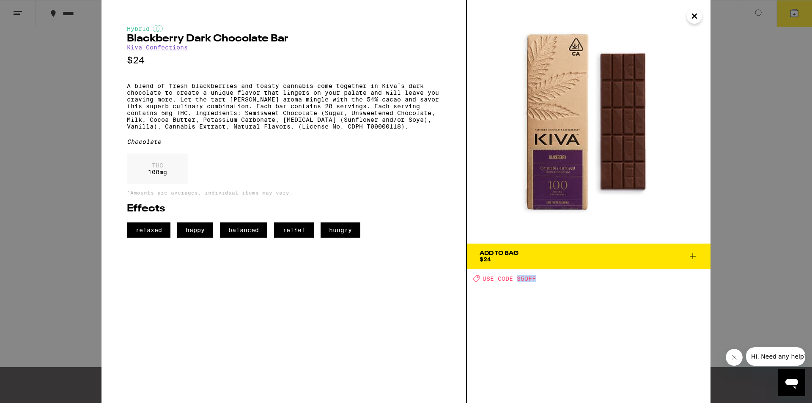
drag, startPoint x: 542, startPoint y: 281, endPoint x: 518, endPoint y: 280, distance: 24.2
click at [518, 280] on div "Deal Created with Sketch. USE CODE 35OFF" at bounding box center [592, 278] width 238 height 7
copy span "35OFF"
click at [696, 254] on icon at bounding box center [693, 256] width 10 height 10
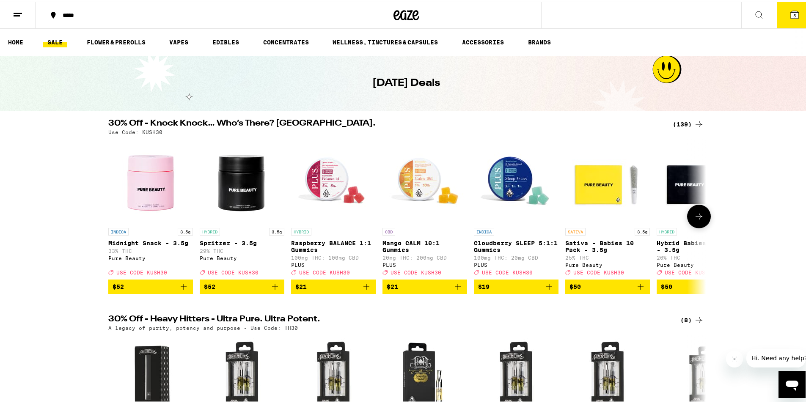
click at [699, 220] on icon at bounding box center [699, 215] width 10 height 10
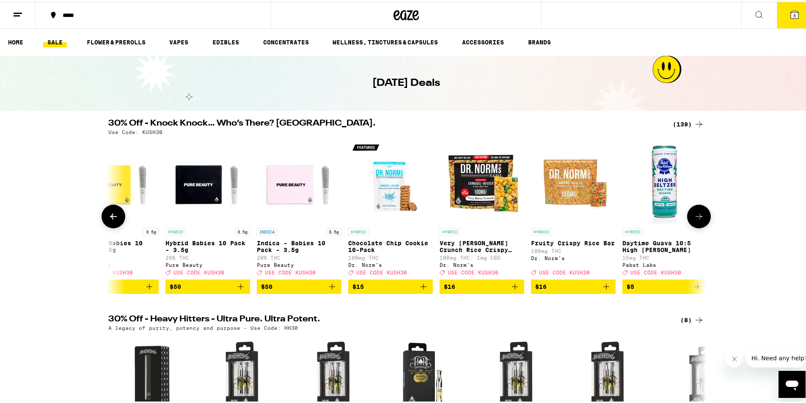
scroll to position [0, 503]
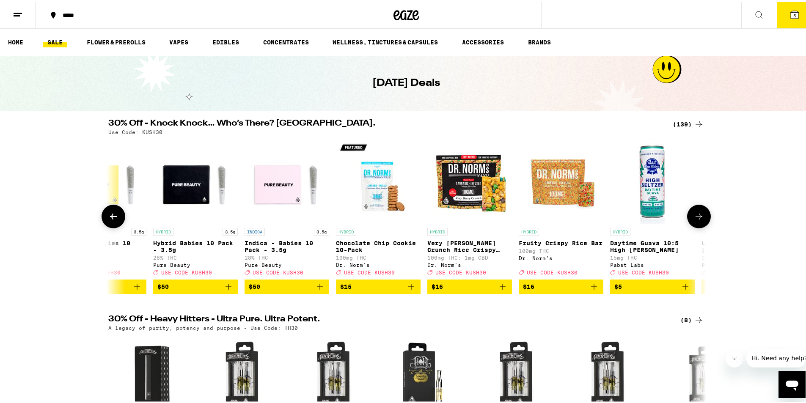
click at [699, 220] on icon at bounding box center [699, 215] width 10 height 10
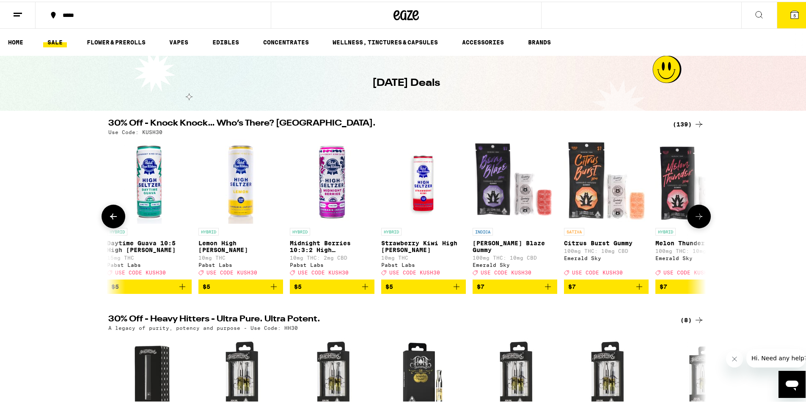
scroll to position [0, 1007]
click at [697, 225] on button at bounding box center [699, 215] width 24 height 24
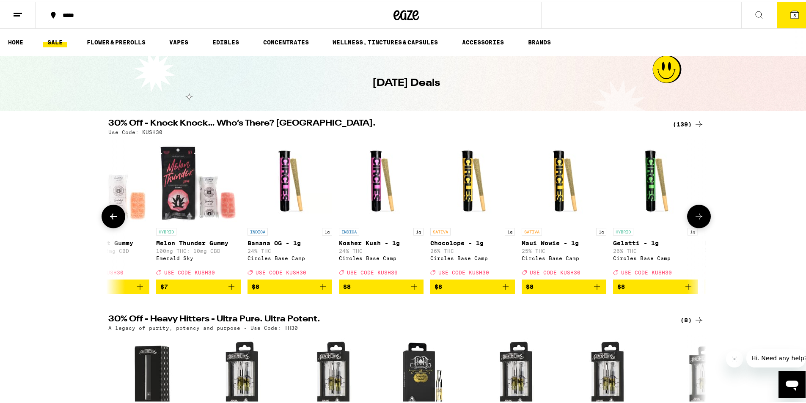
scroll to position [0, 1510]
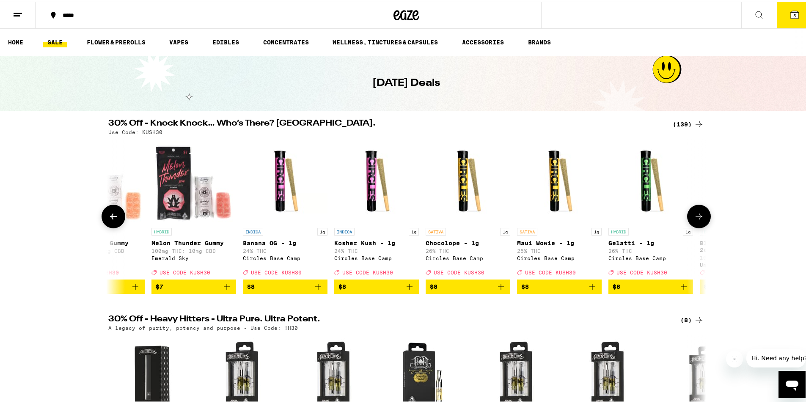
click at [695, 225] on button at bounding box center [699, 215] width 24 height 24
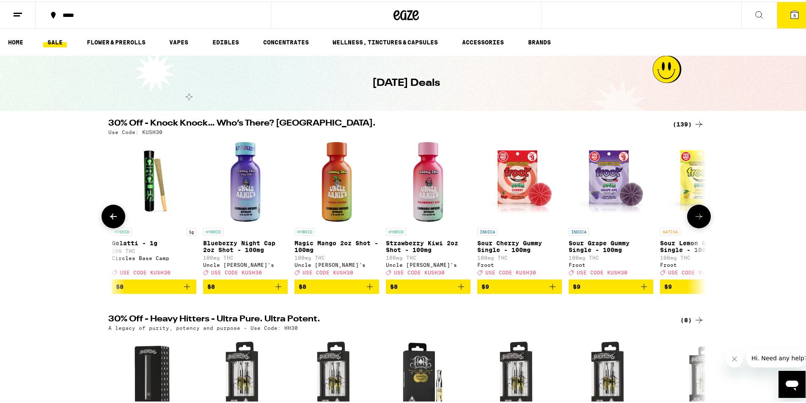
scroll to position [0, 2013]
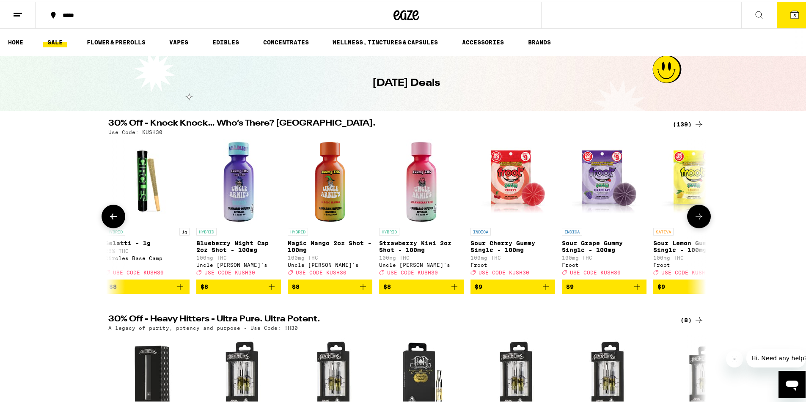
click at [697, 219] on button at bounding box center [699, 215] width 24 height 24
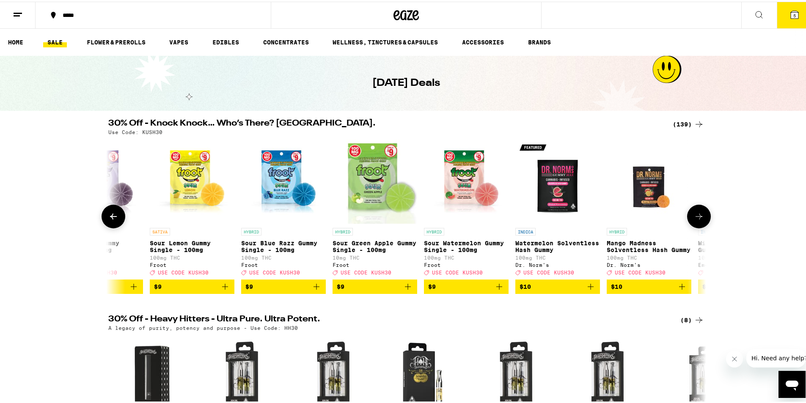
click at [695, 220] on icon at bounding box center [699, 215] width 10 height 10
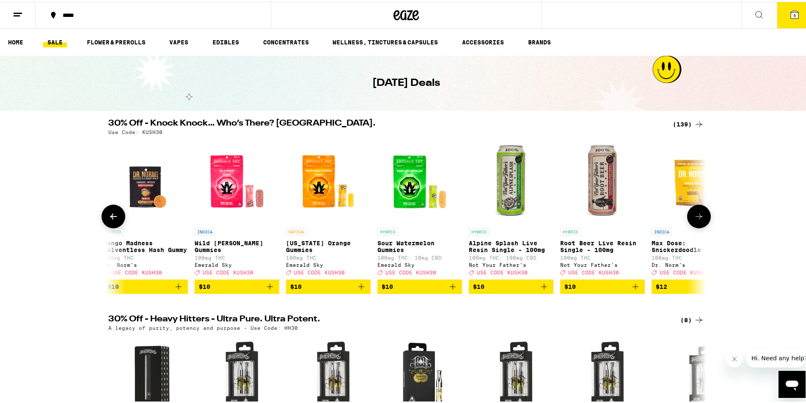
click at [695, 220] on icon at bounding box center [699, 215] width 10 height 10
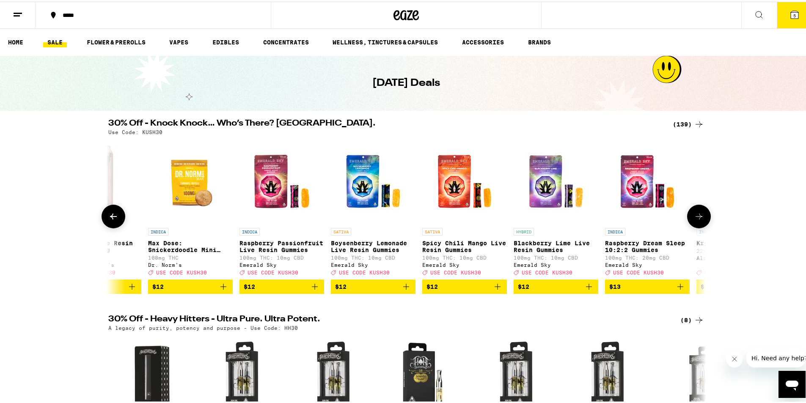
click at [695, 220] on icon at bounding box center [699, 215] width 10 height 10
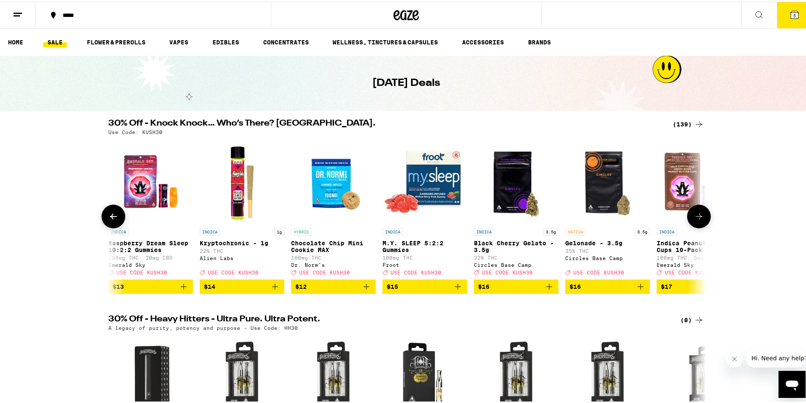
scroll to position [0, 4026]
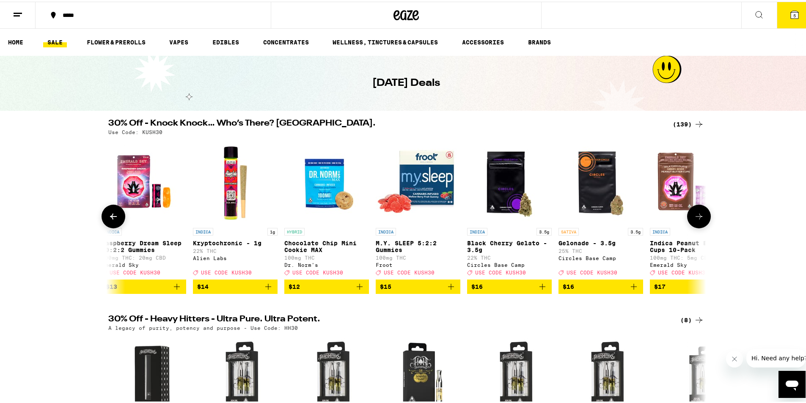
click at [697, 226] on button at bounding box center [699, 215] width 24 height 24
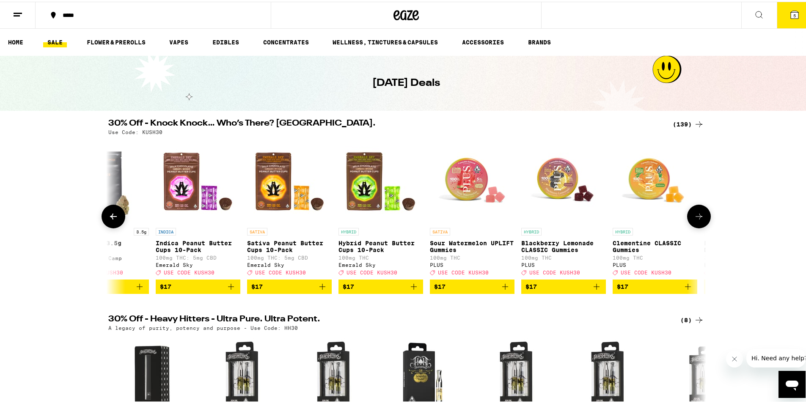
scroll to position [0, 4530]
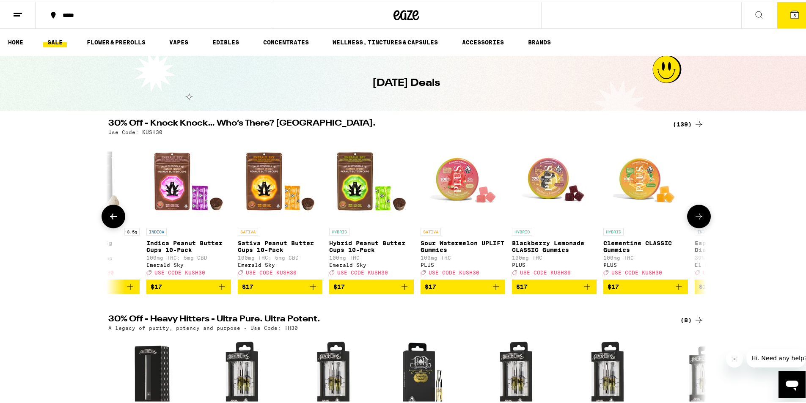
click at [694, 220] on icon at bounding box center [699, 215] width 10 height 10
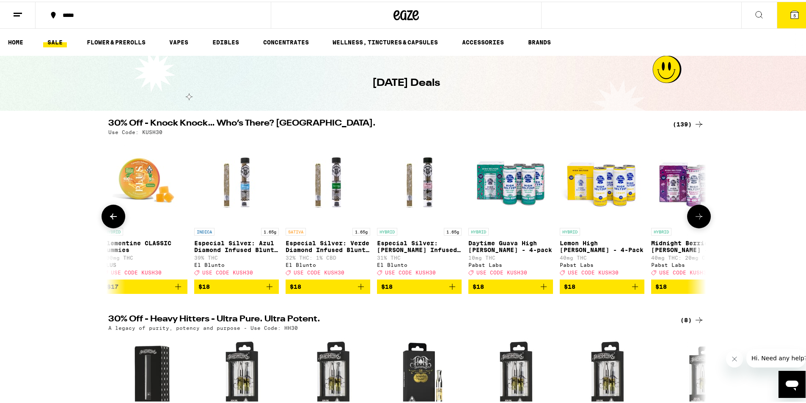
scroll to position [0, 5033]
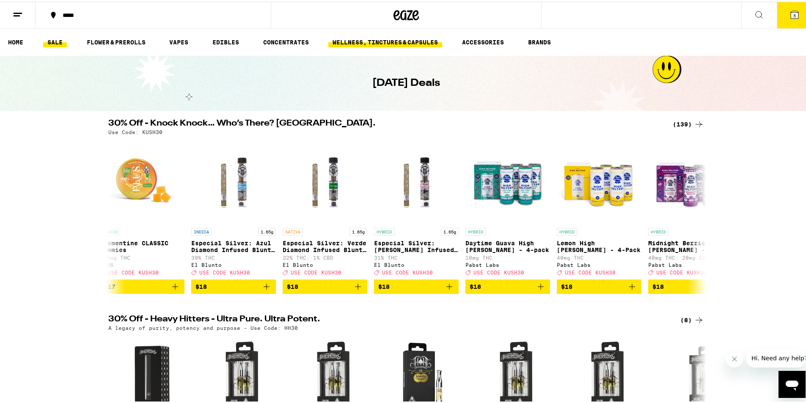
click at [428, 39] on link "WELLNESS, TINCTURES & CAPSULES" at bounding box center [385, 41] width 114 height 10
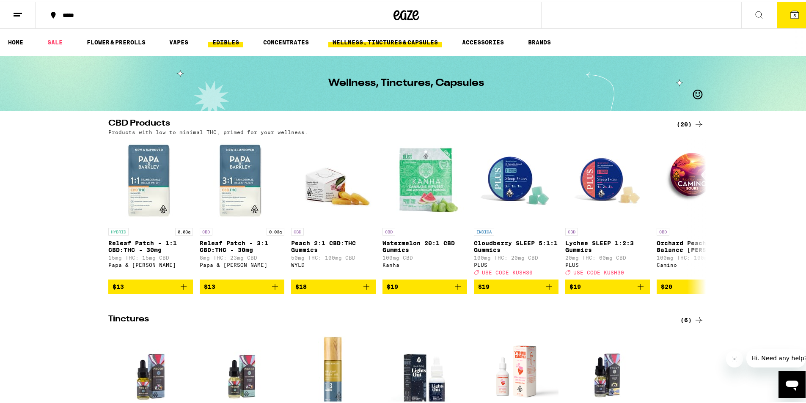
click at [238, 43] on link "EDIBLES" at bounding box center [225, 41] width 35 height 10
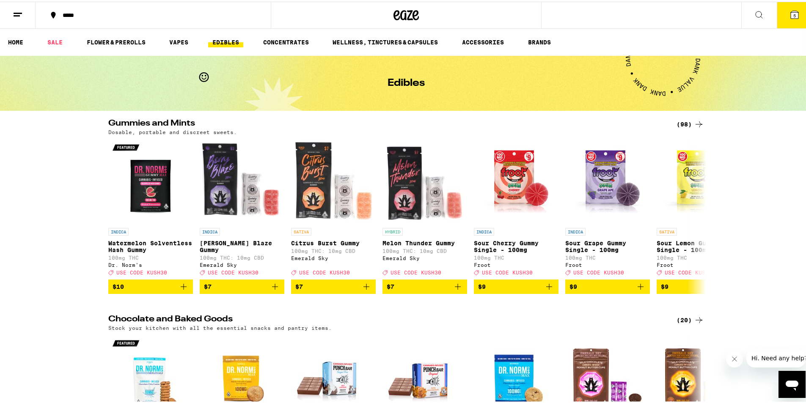
drag, startPoint x: 782, startPoint y: 209, endPoint x: 661, endPoint y: 110, distance: 156.7
click at [792, 19] on button "5" at bounding box center [795, 13] width 36 height 26
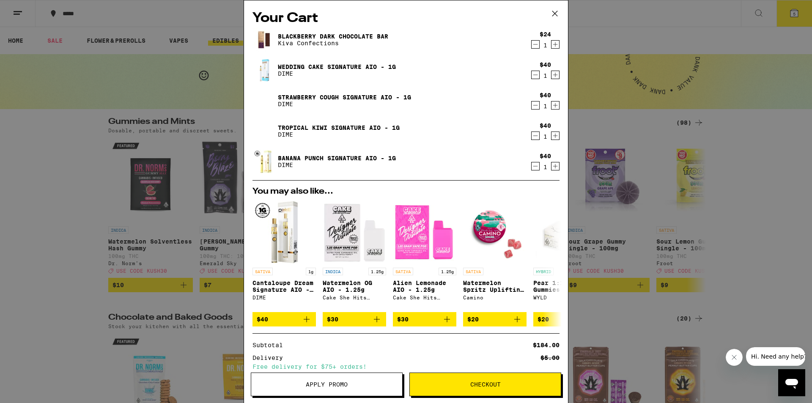
click at [506, 387] on span "Checkout" at bounding box center [485, 384] width 151 height 6
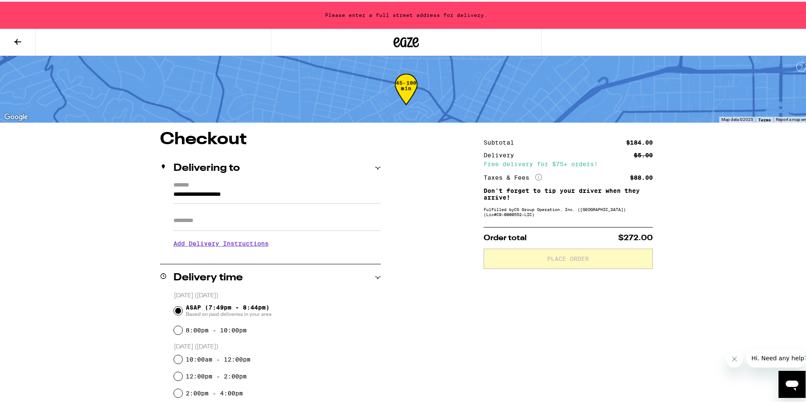
drag, startPoint x: 227, startPoint y: 220, endPoint x: 124, endPoint y: 195, distance: 106.2
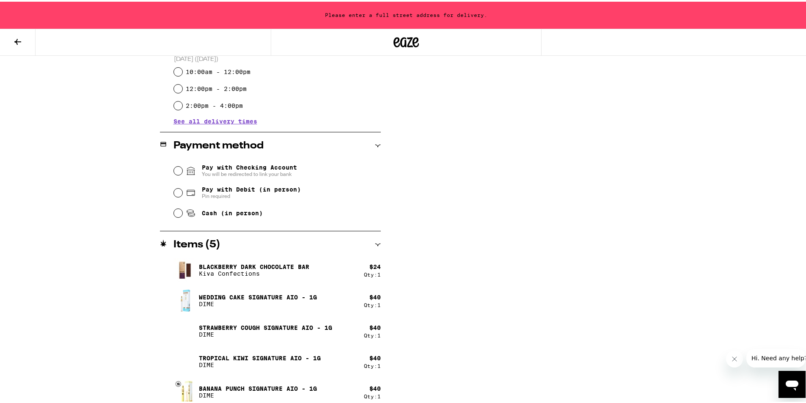
scroll to position [294, 0]
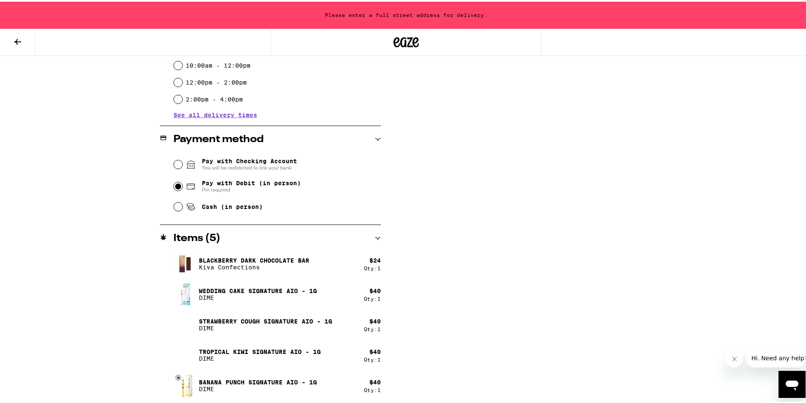
click at [176, 188] on input "Pay with Debit (in person) Pin required" at bounding box center [178, 185] width 8 height 8
radio input "true"
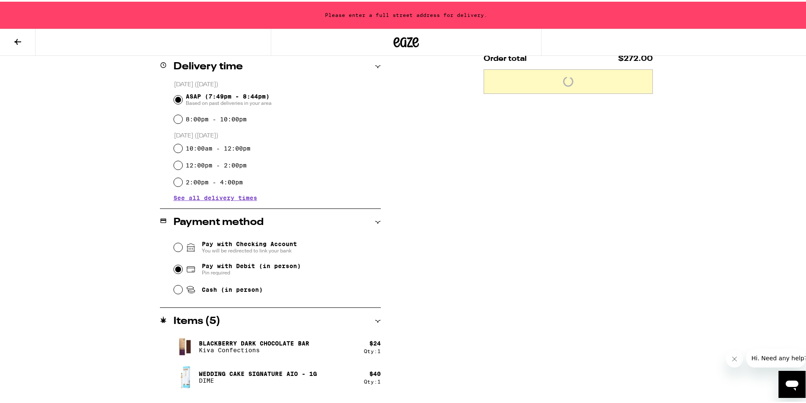
scroll to position [209, 0]
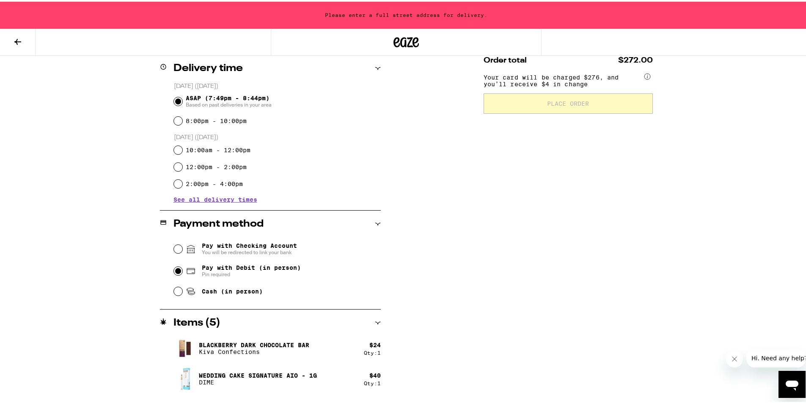
click at [714, 138] on div "**********" at bounding box center [406, 139] width 812 height 697
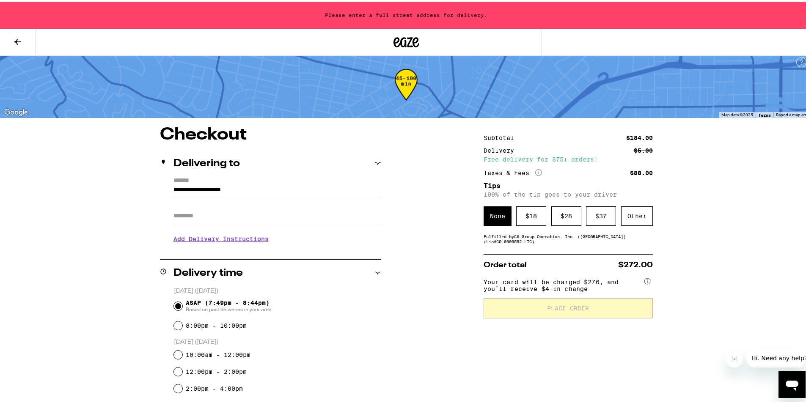
scroll to position [0, 0]
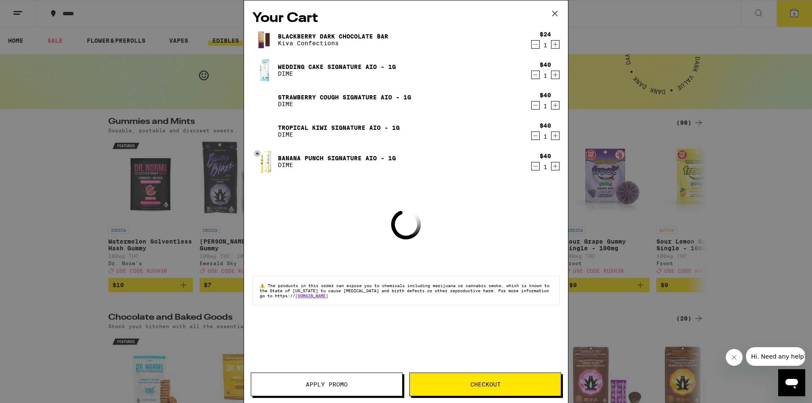
click at [351, 384] on span "Apply Promo" at bounding box center [326, 384] width 151 height 6
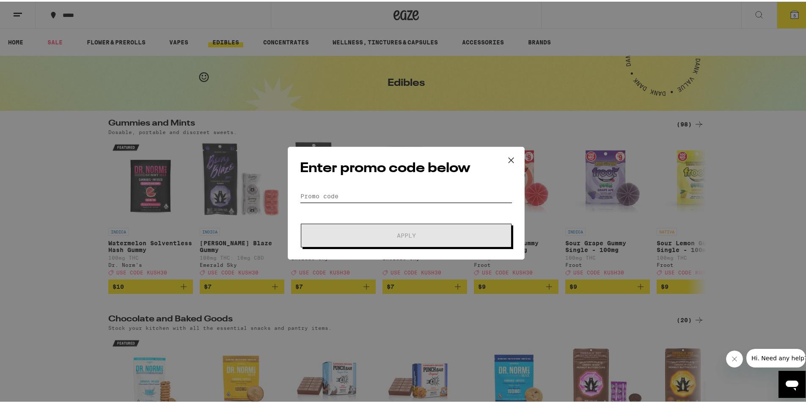
paste input "35OFF"
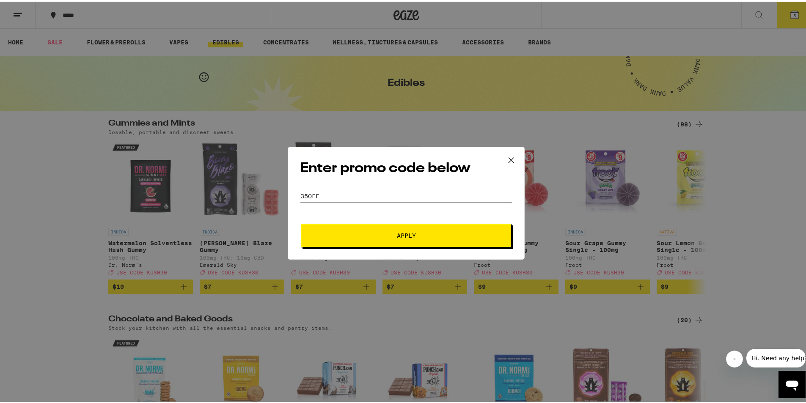
type input "35OFF"
drag, startPoint x: 390, startPoint y: 233, endPoint x: 389, endPoint y: 239, distance: 6.9
click at [390, 233] on span "Apply" at bounding box center [406, 234] width 152 height 6
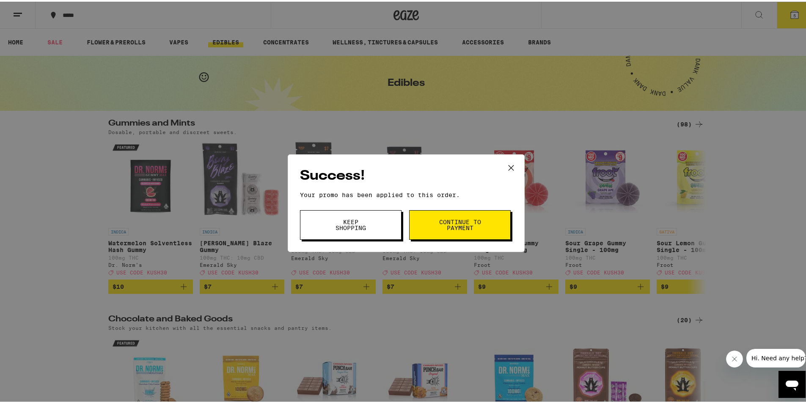
click at [457, 224] on span "Continue to payment" at bounding box center [459, 223] width 43 height 12
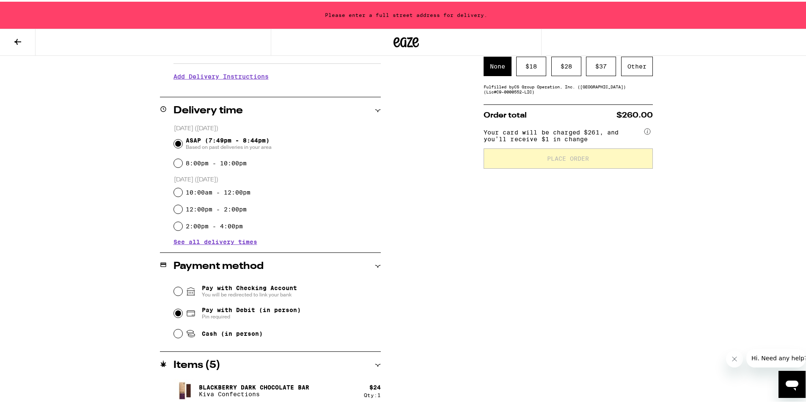
scroll to position [40, 0]
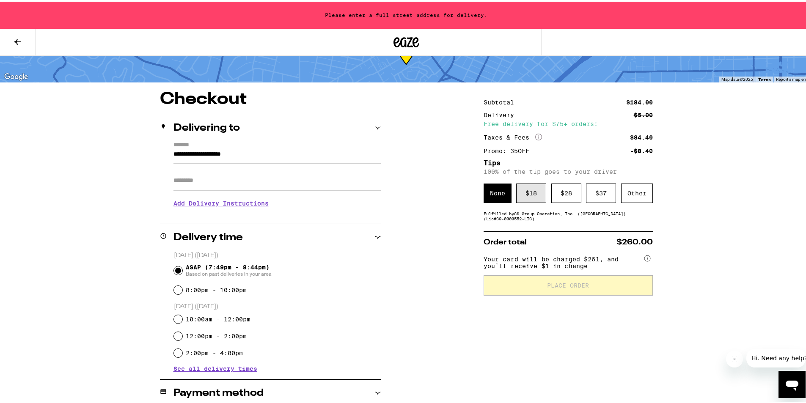
click at [533, 194] on div "$ 18" at bounding box center [531, 191] width 30 height 19
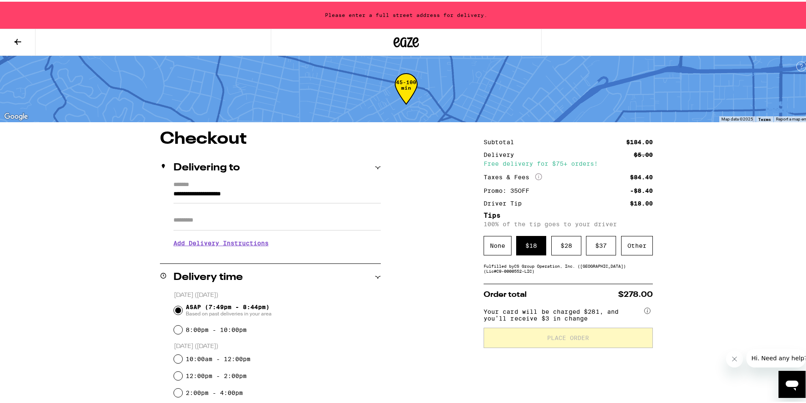
scroll to position [0, 0]
drag, startPoint x: 322, startPoint y: 195, endPoint x: 144, endPoint y: 189, distance: 178.6
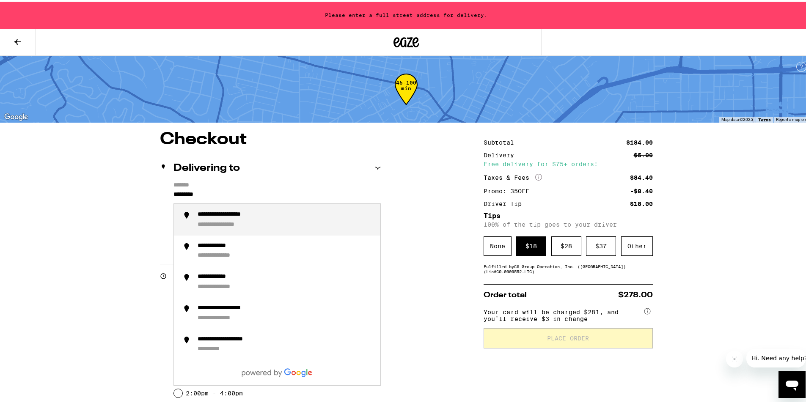
click at [243, 213] on div "**********" at bounding box center [236, 213] width 77 height 8
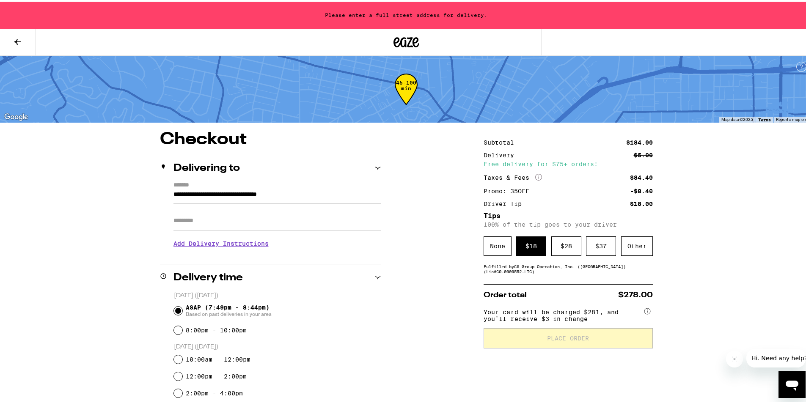
type input "**********"
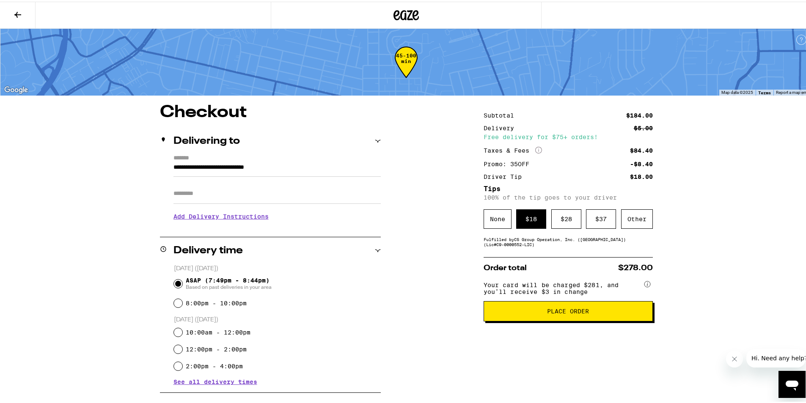
click at [418, 275] on div "**********" at bounding box center [406, 386] width 609 height 568
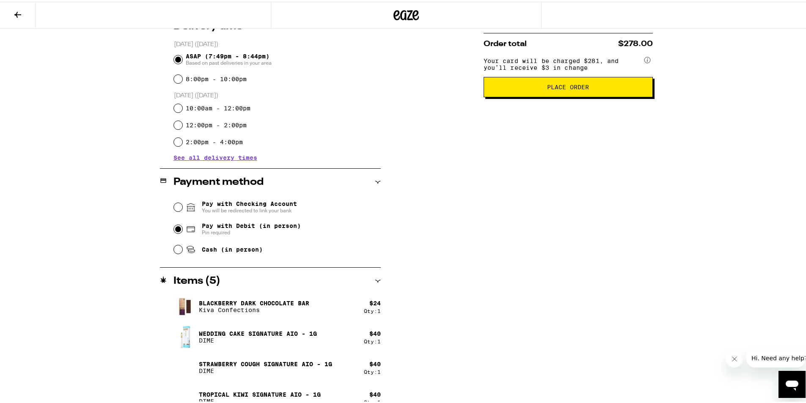
scroll to position [267, 0]
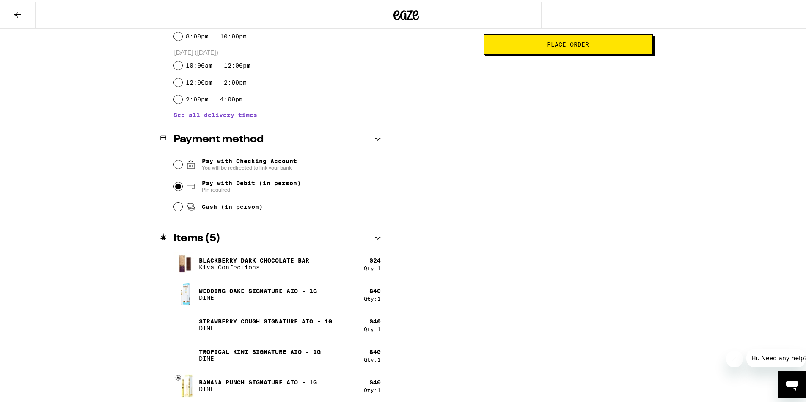
click at [592, 53] on button "Place Order" at bounding box center [567, 43] width 169 height 20
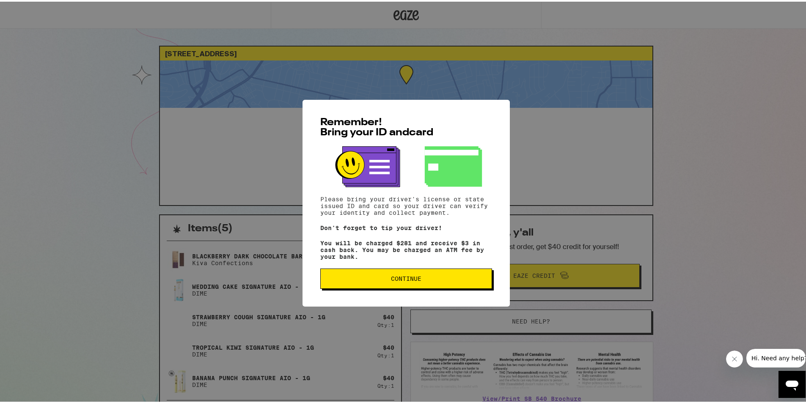
click at [461, 284] on button "Continue" at bounding box center [406, 277] width 172 height 20
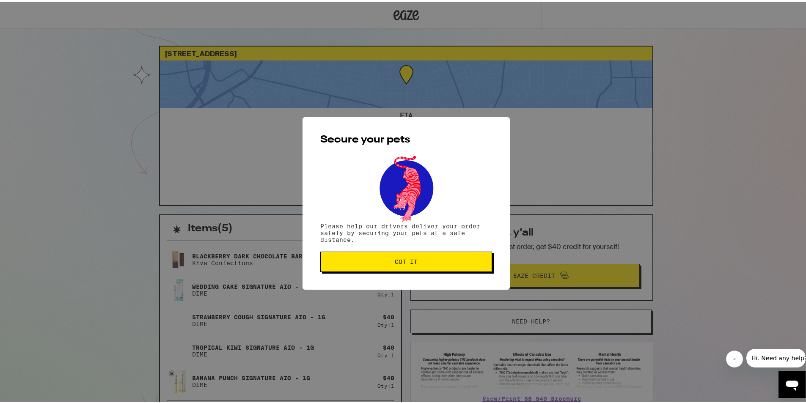
click at [433, 259] on span "Got it" at bounding box center [405, 260] width 157 height 6
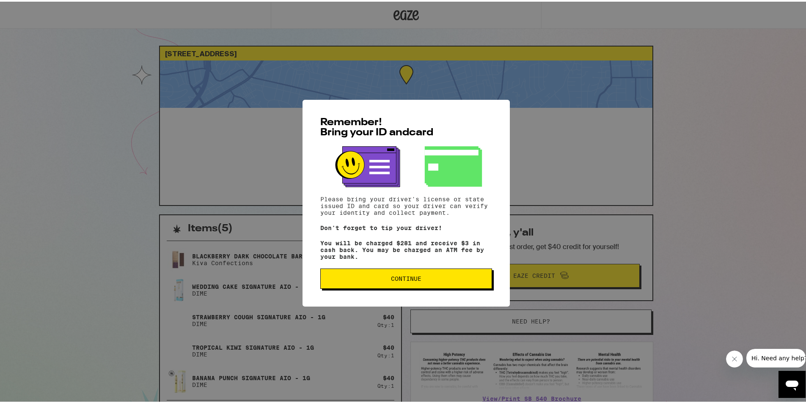
click at [414, 280] on span "Continue" at bounding box center [406, 277] width 30 height 6
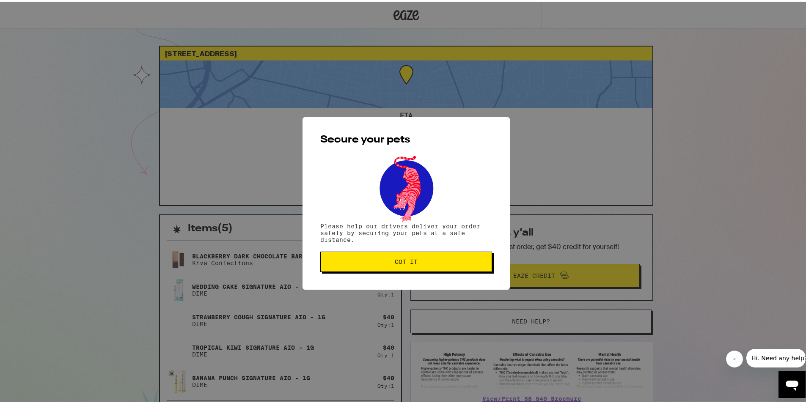
click at [399, 257] on span "Got it" at bounding box center [406, 260] width 23 height 6
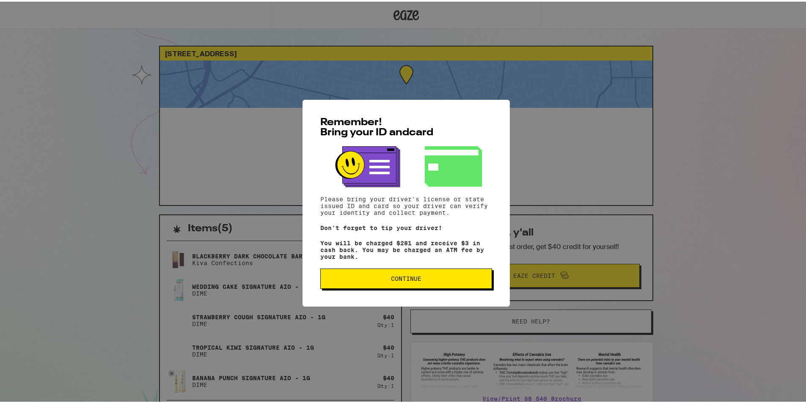
click at [403, 280] on span "Continue" at bounding box center [406, 277] width 30 height 6
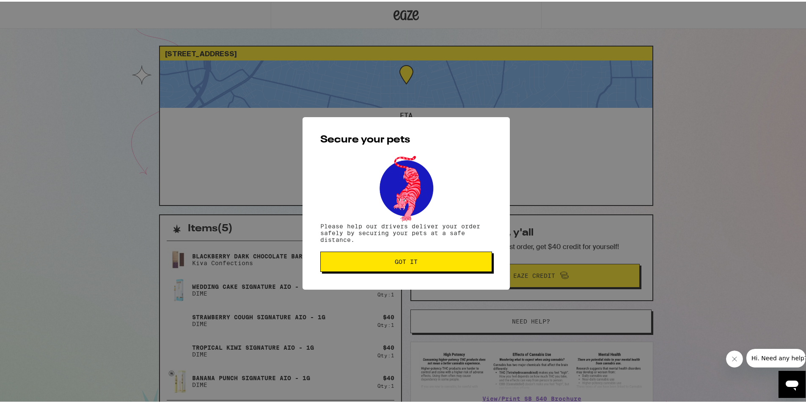
click at [401, 255] on button "Got it" at bounding box center [406, 260] width 172 height 20
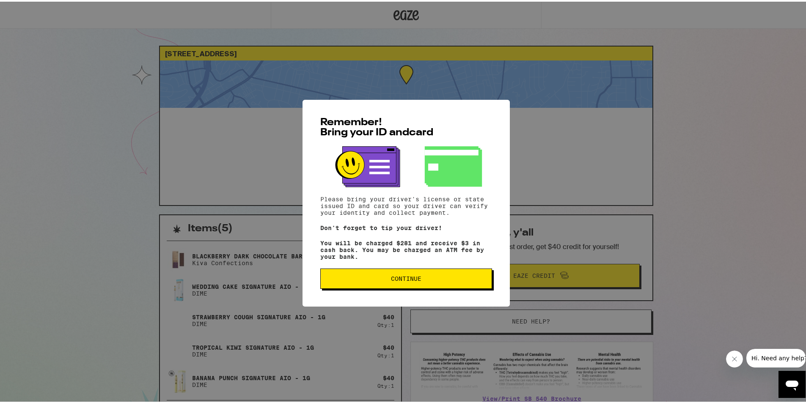
click at [434, 277] on button "Continue" at bounding box center [406, 277] width 172 height 20
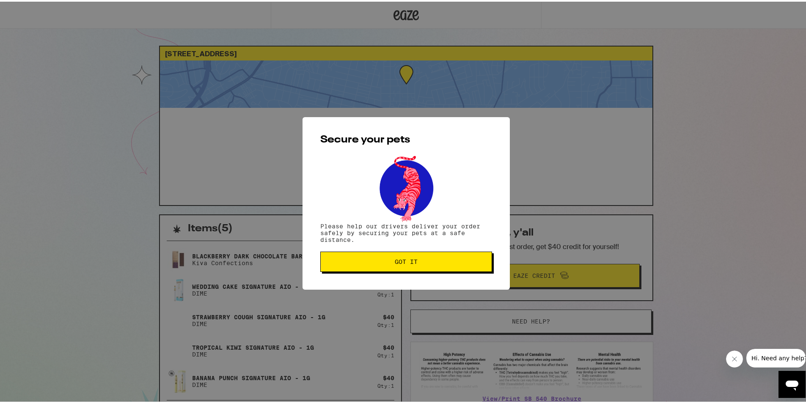
click at [433, 262] on span "Got it" at bounding box center [405, 260] width 157 height 6
